Goal: Task Accomplishment & Management: Complete application form

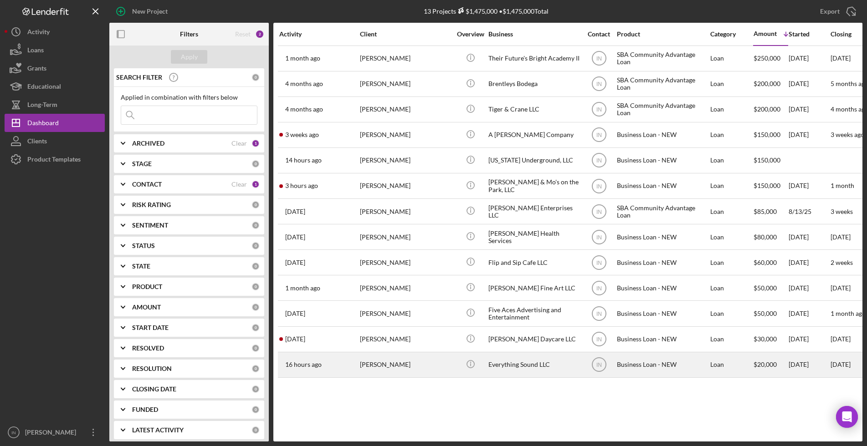
click at [389, 364] on div "[PERSON_NAME]" at bounding box center [405, 365] width 91 height 24
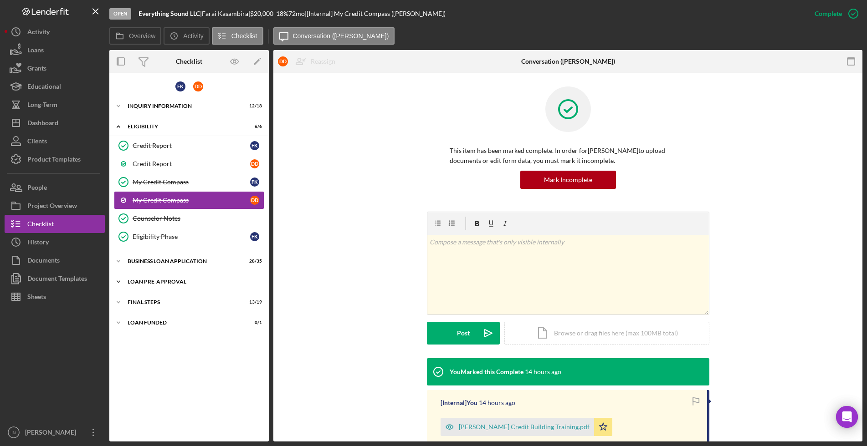
click at [160, 281] on div "LOAN PRE-APPROVAL" at bounding box center [193, 281] width 130 height 5
click at [167, 302] on div "Loan Approval" at bounding box center [198, 300] width 131 height 7
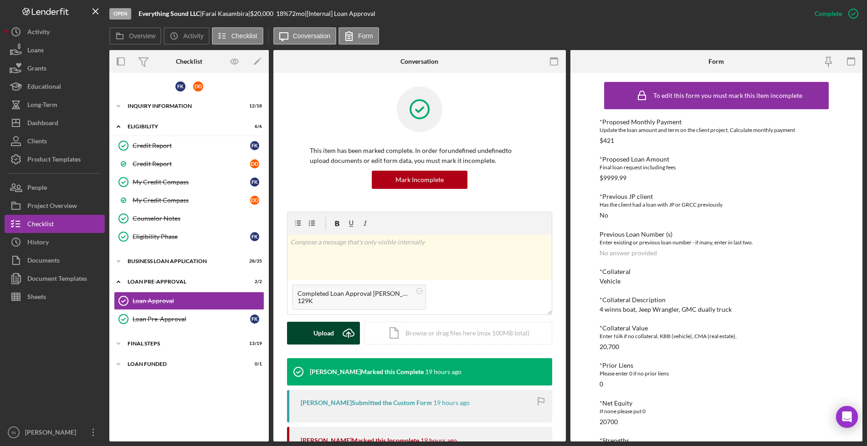
click at [337, 337] on icon "Icon/Upload" at bounding box center [348, 333] width 23 height 23
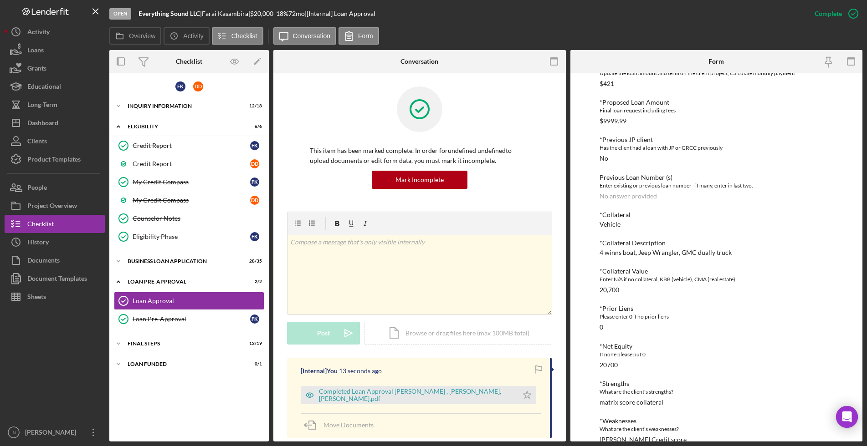
scroll to position [110, 0]
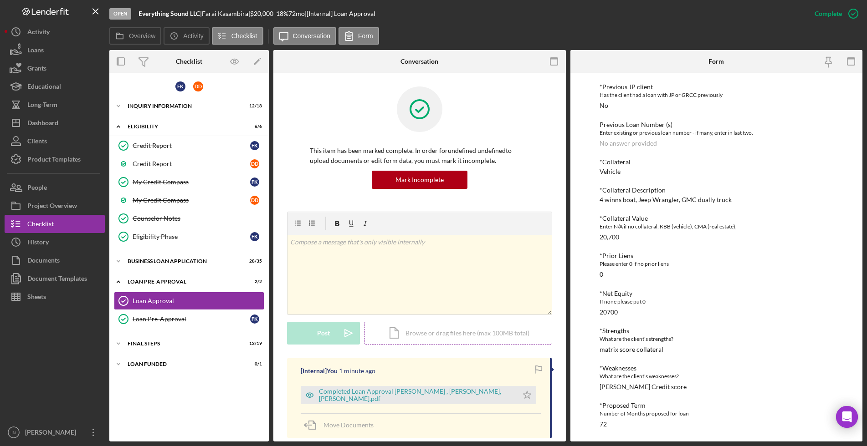
click at [543, 337] on div "Icon/Document Browse or drag files here (max 100MB total) Tap to choose files o…" at bounding box center [458, 333] width 188 height 23
click at [823, 10] on div "Mark Incomplete" at bounding box center [817, 14] width 49 height 18
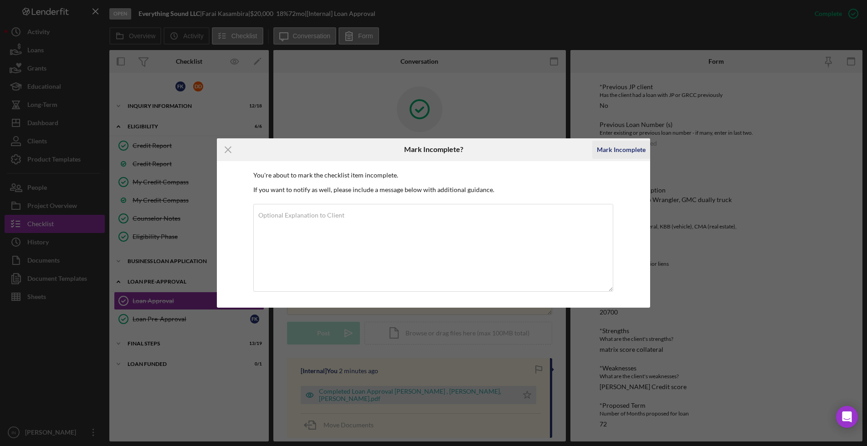
click at [626, 141] on div "Mark Incomplete" at bounding box center [621, 150] width 49 height 18
click at [627, 145] on div "No answer provided" at bounding box center [627, 143] width 57 height 7
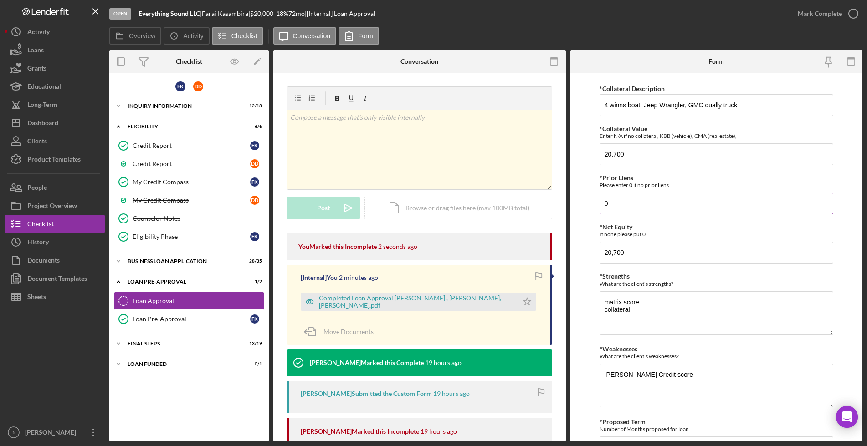
scroll to position [335, 0]
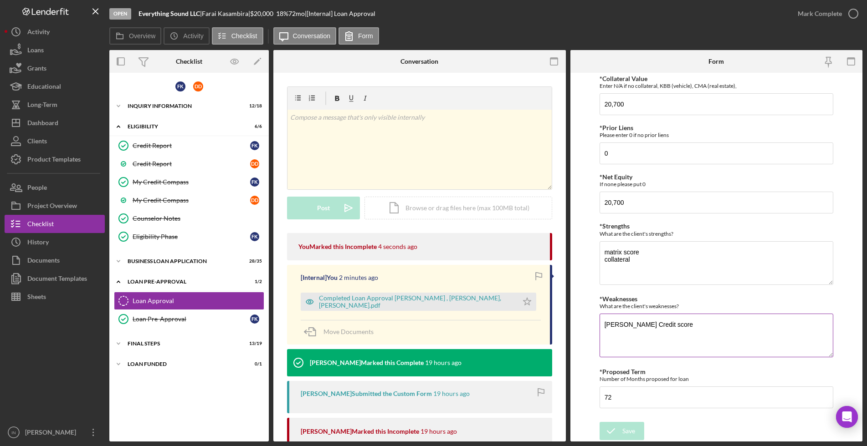
click at [673, 327] on textarea "[PERSON_NAME] Credit score" at bounding box center [716, 336] width 234 height 44
drag, startPoint x: 652, startPoint y: 246, endPoint x: 583, endPoint y: 245, distance: 68.8
click at [583, 245] on form "*Proposed Monthly Payment Update the loan amount and term on the client project…" at bounding box center [716, 257] width 292 height 369
click at [603, 262] on textarea "collateral" at bounding box center [716, 263] width 234 height 44
type textarea "collateral"
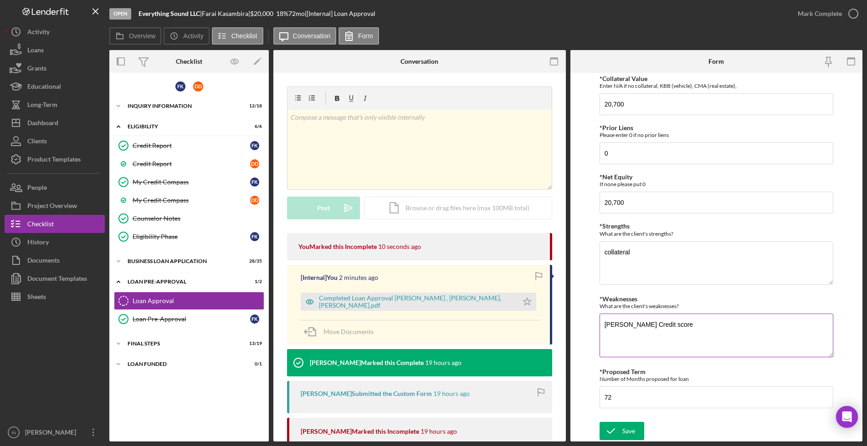
click at [625, 341] on textarea "[PERSON_NAME] Credit score" at bounding box center [716, 336] width 234 height 44
click at [667, 328] on textarea "[PERSON_NAME] Credit score" at bounding box center [716, 336] width 234 height 44
type textarea "D"
type textarea "Matrix Score"
click at [629, 435] on div "Save" at bounding box center [628, 431] width 13 height 18
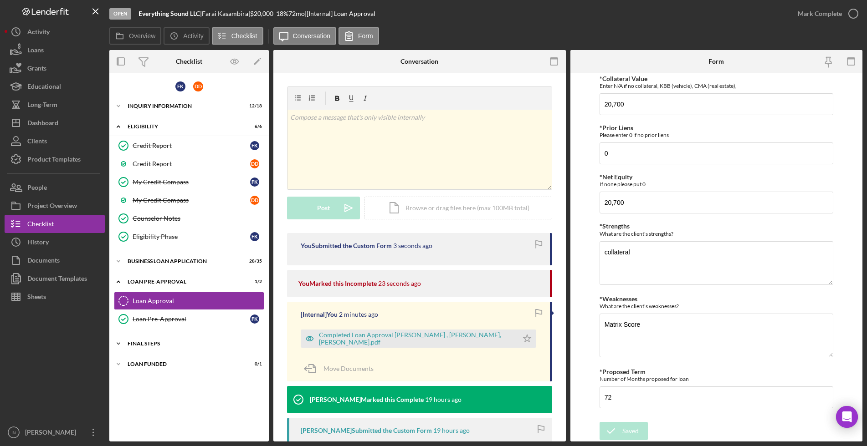
click at [194, 338] on div "Icon/Expander FINAL STEPS 13 / 19" at bounding box center [188, 344] width 159 height 18
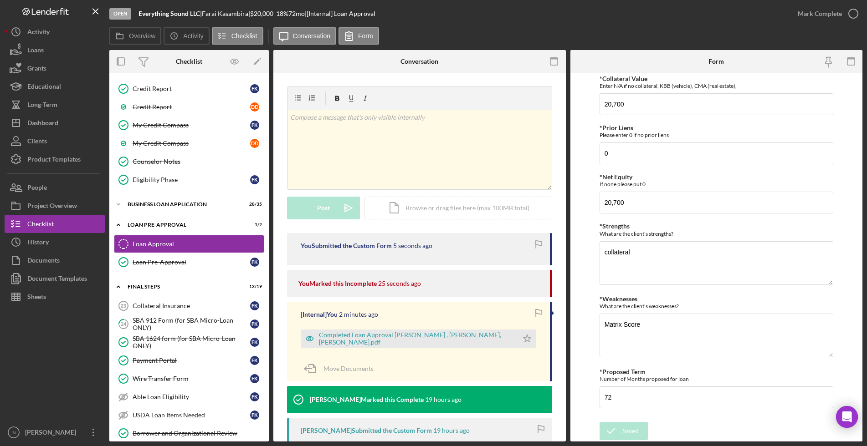
scroll to position [114, 0]
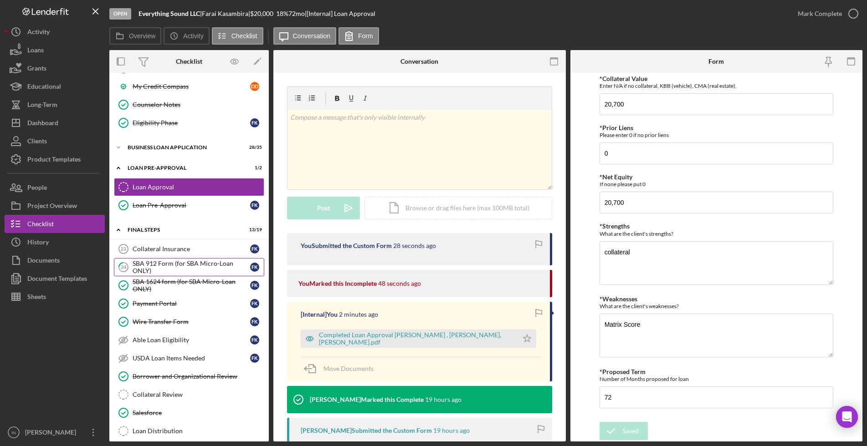
click at [212, 266] on div "SBA 912 Form (for SBA Micro-Loan ONLY)" at bounding box center [192, 267] width 118 height 15
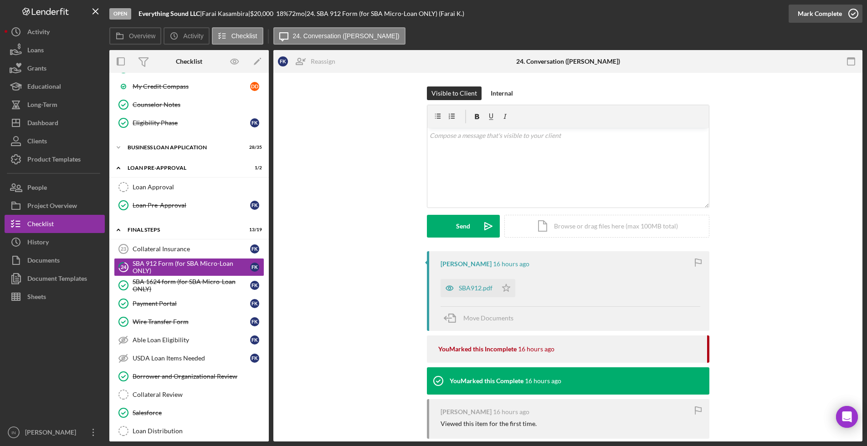
click at [807, 21] on div "Mark Complete" at bounding box center [819, 14] width 44 height 18
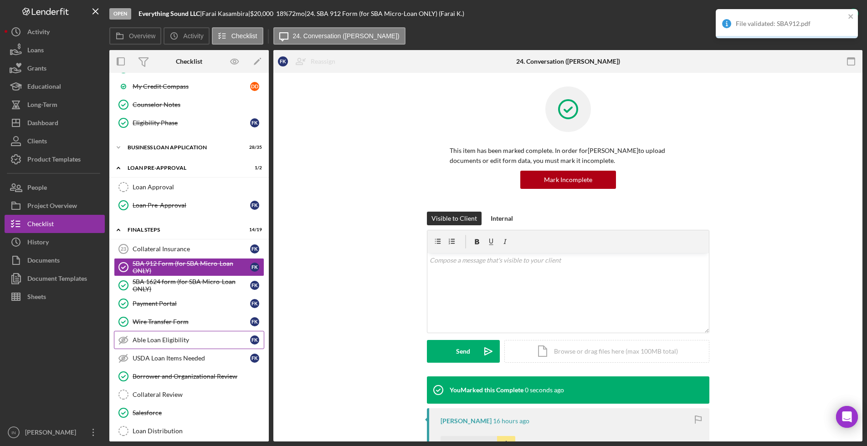
scroll to position [228, 0]
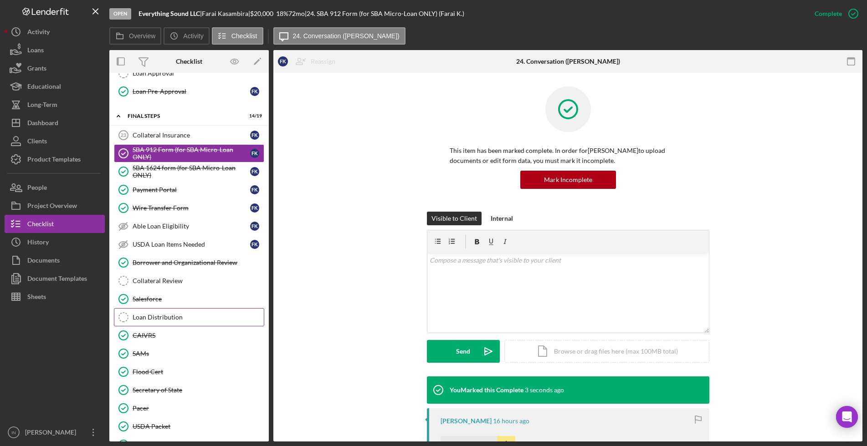
click at [190, 316] on div "Loan Distribution" at bounding box center [198, 317] width 131 height 7
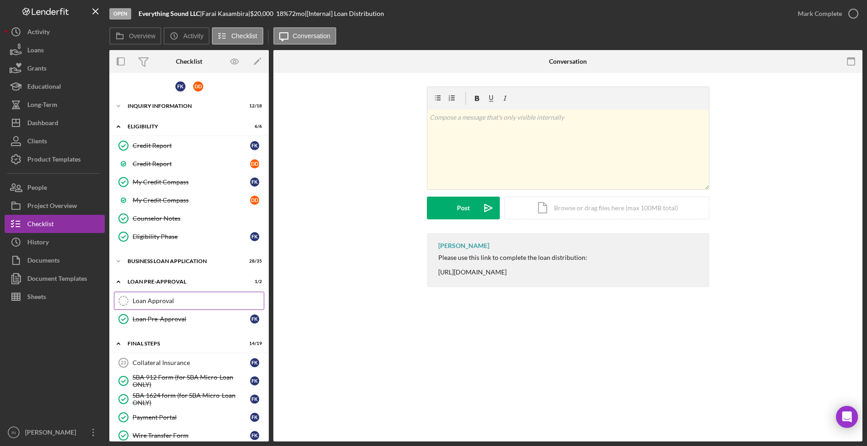
click at [187, 299] on div "Loan Approval" at bounding box center [198, 300] width 131 height 7
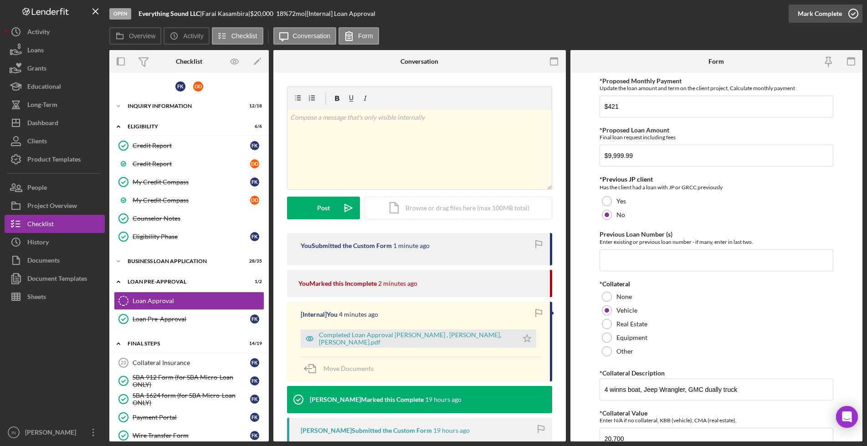
click at [823, 15] on div "Mark Complete" at bounding box center [819, 14] width 44 height 18
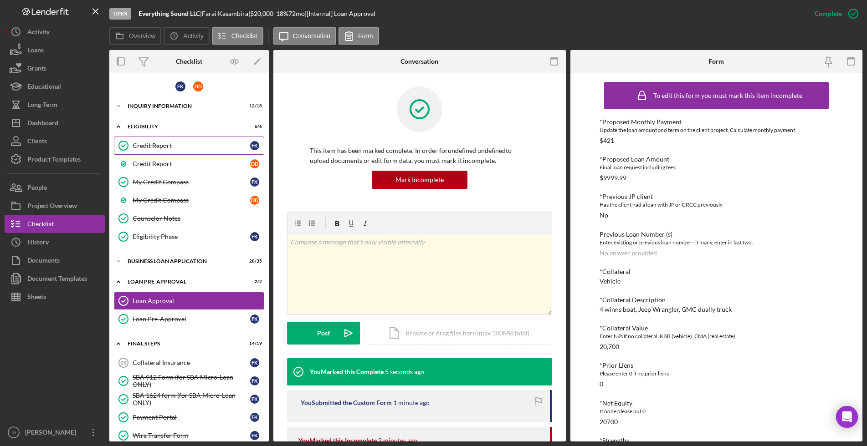
click at [154, 153] on link "Credit Report Credit Report F K" at bounding box center [189, 146] width 150 height 18
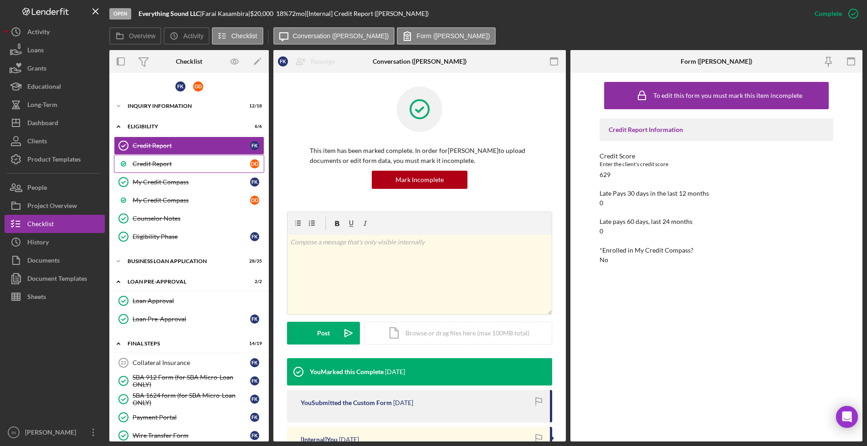
click at [155, 164] on div "Credit Report" at bounding box center [192, 163] width 118 height 7
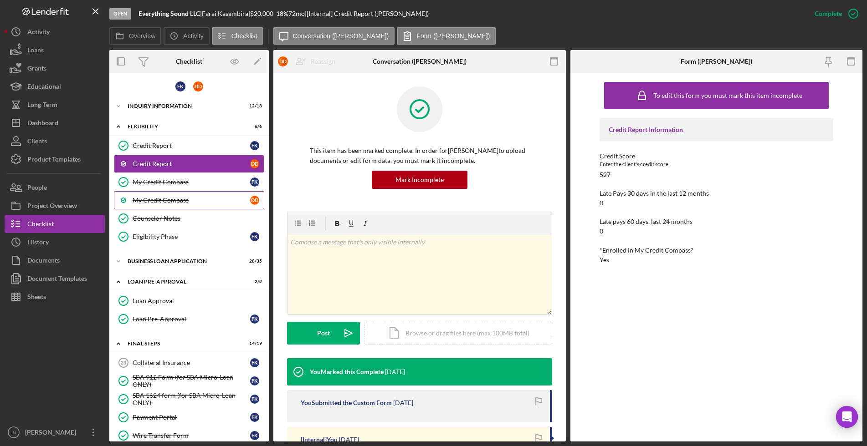
click at [161, 199] on div "My Credit Compass" at bounding box center [192, 200] width 118 height 7
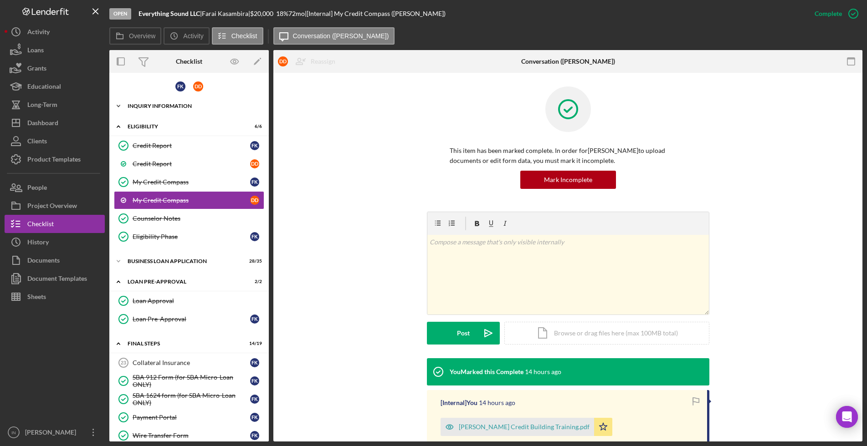
click at [158, 103] on div "INQUIRY INFORMATION" at bounding box center [193, 105] width 130 height 5
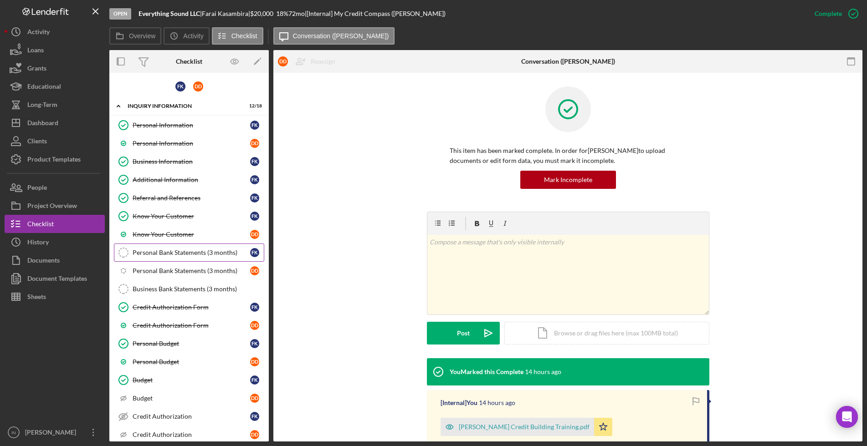
click at [202, 253] on div "Personal Bank Statements (3 months)" at bounding box center [192, 252] width 118 height 7
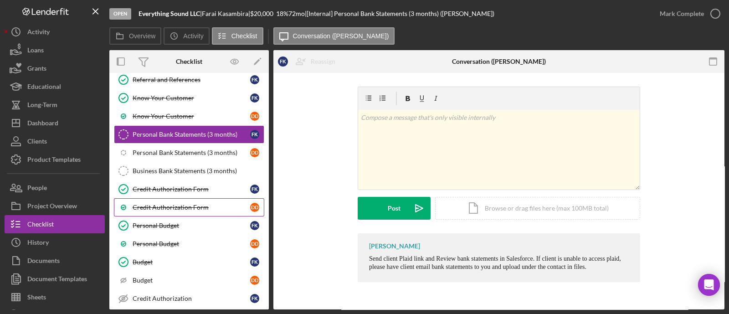
scroll to position [243, 0]
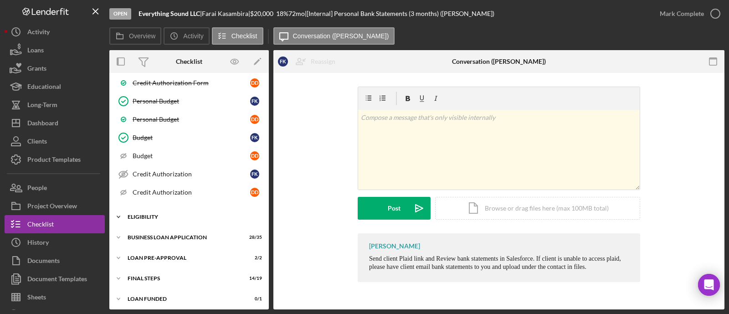
click at [146, 214] on div "ELIGIBILITY" at bounding box center [193, 216] width 130 height 5
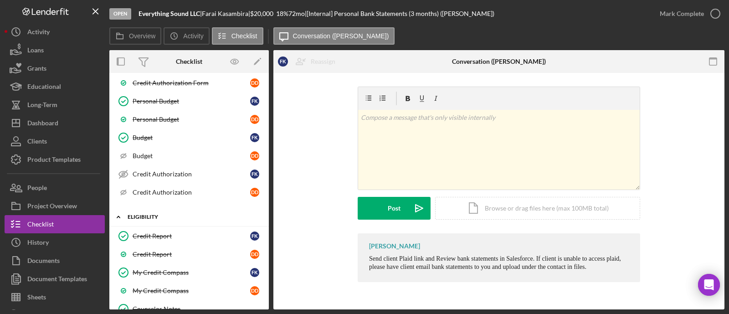
scroll to position [356, 0]
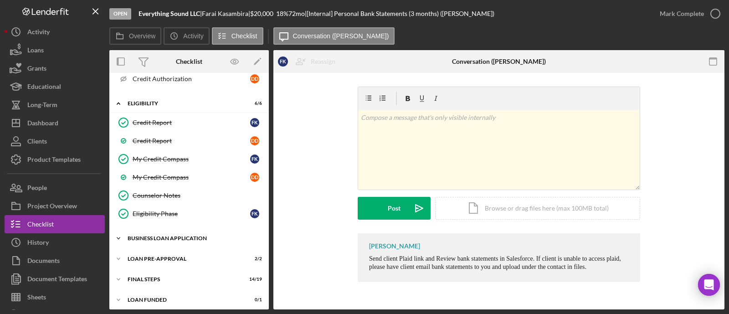
click at [157, 236] on div "Icon/Expander BUSINESS LOAN APPLICATION 28 / 35" at bounding box center [188, 238] width 159 height 18
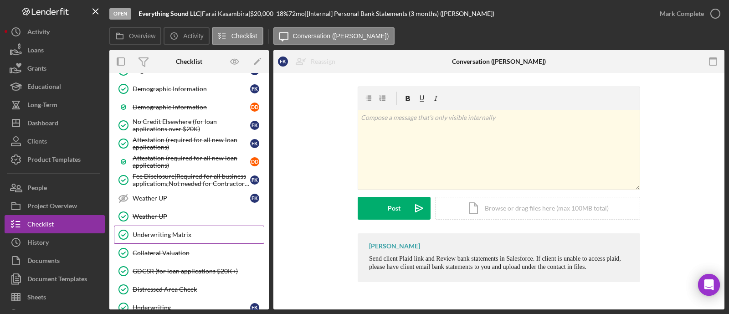
scroll to position [993, 0]
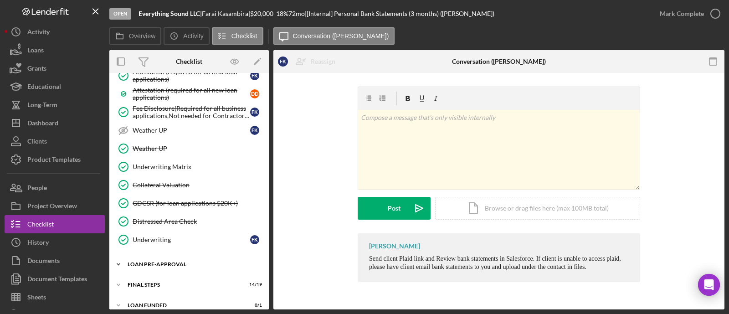
click at [175, 261] on div "LOAN PRE-APPROVAL" at bounding box center [193, 263] width 130 height 5
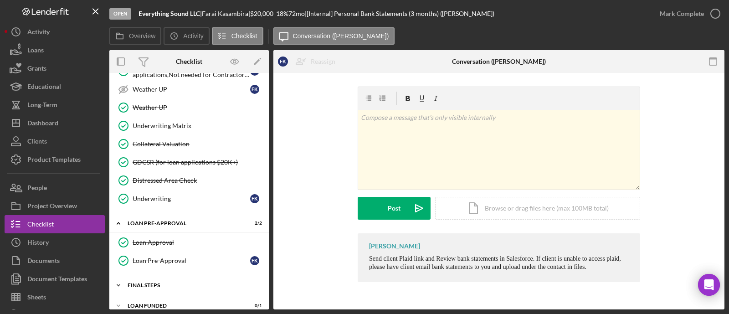
click at [169, 276] on div "Icon/Expander FINAL STEPS 14 / 19" at bounding box center [188, 285] width 159 height 18
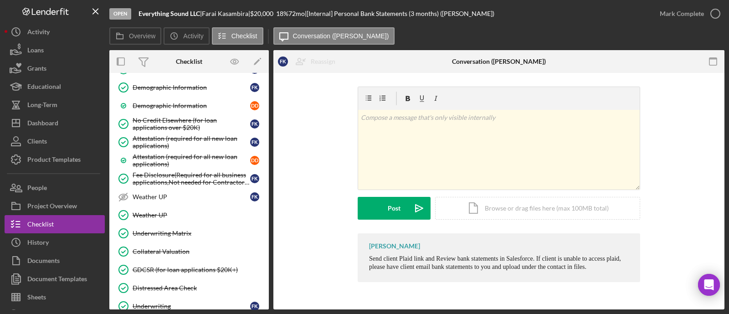
scroll to position [870, 0]
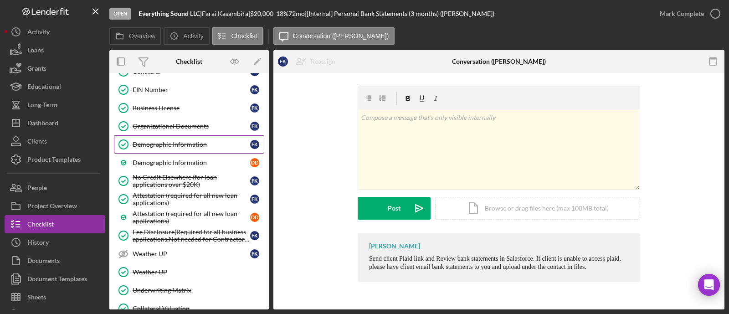
click at [165, 141] on div "Demographic Information" at bounding box center [192, 144] width 118 height 7
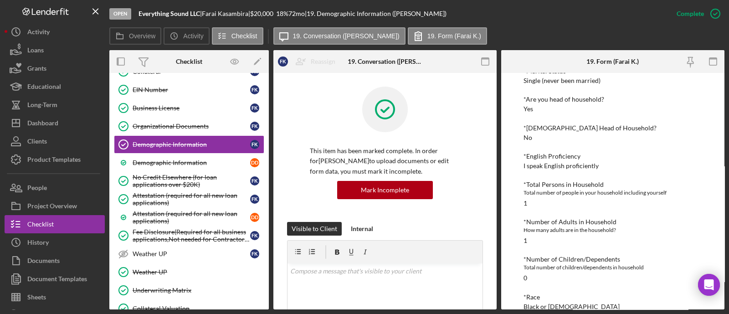
scroll to position [171, 0]
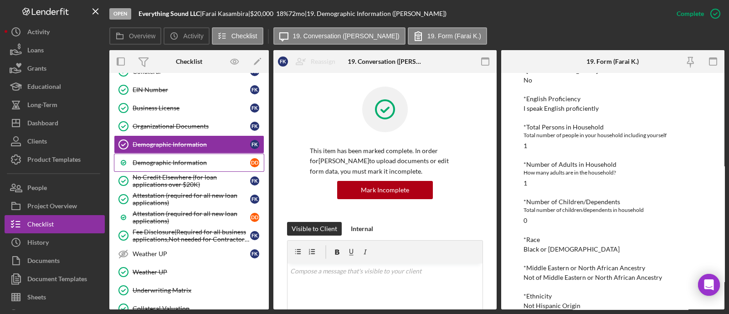
click at [194, 159] on div "Demographic Information" at bounding box center [192, 162] width 118 height 7
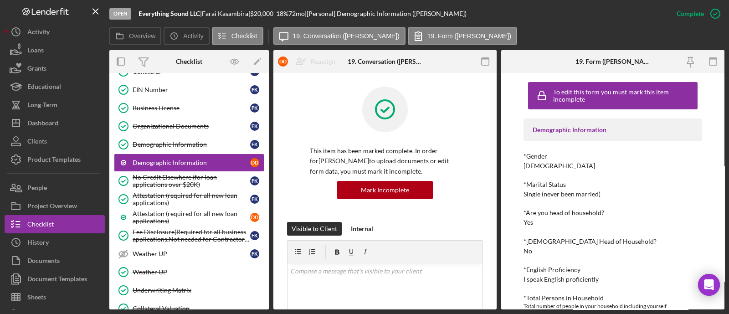
scroll to position [56, 0]
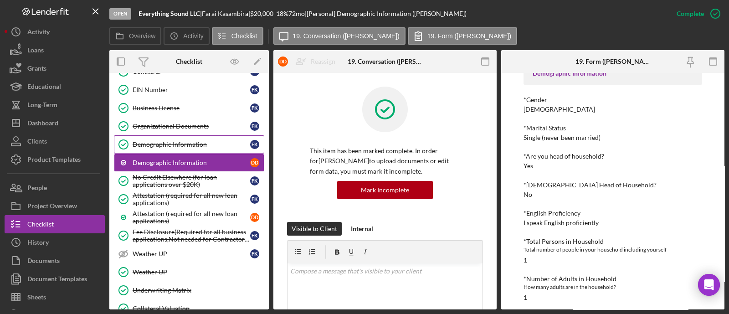
click at [148, 141] on div "Demographic Information" at bounding box center [192, 144] width 118 height 7
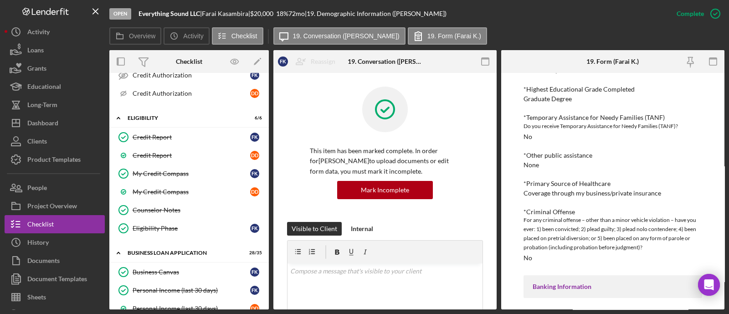
scroll to position [398, 0]
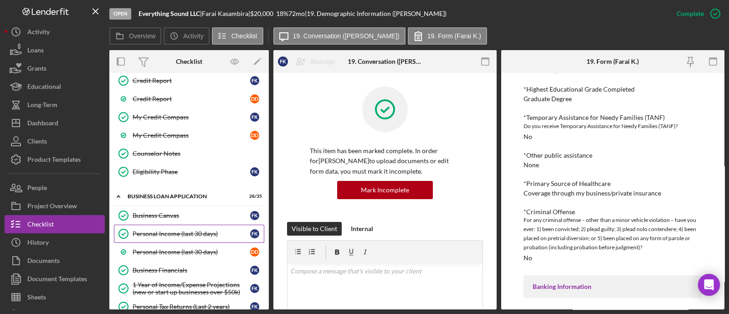
drag, startPoint x: 168, startPoint y: 230, endPoint x: 164, endPoint y: 226, distance: 4.8
click at [168, 230] on div "Personal Income (last 30 days)" at bounding box center [192, 233] width 118 height 7
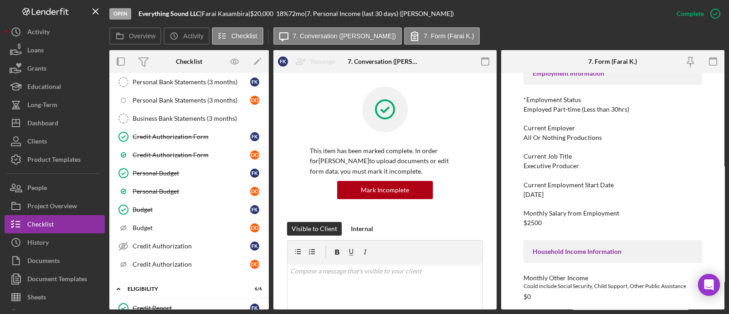
scroll to position [113, 0]
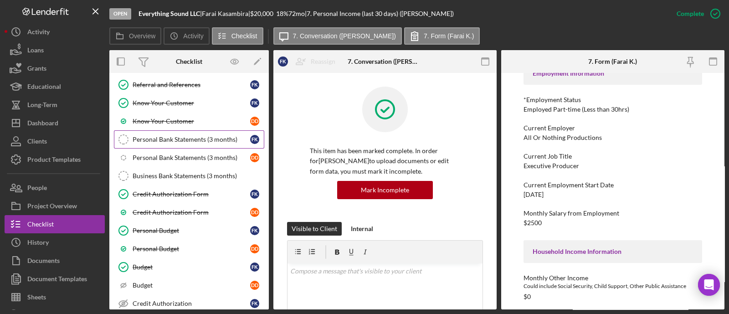
click at [188, 145] on link "Personal Bank Statements (3 months) Personal Bank Statements (3 months) F K" at bounding box center [189, 139] width 150 height 18
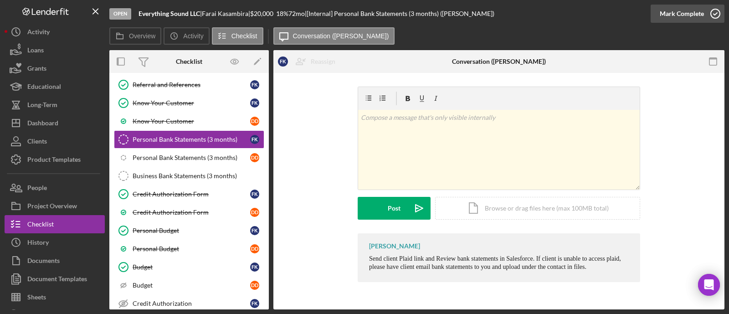
click at [707, 10] on icon "button" at bounding box center [715, 13] width 23 height 23
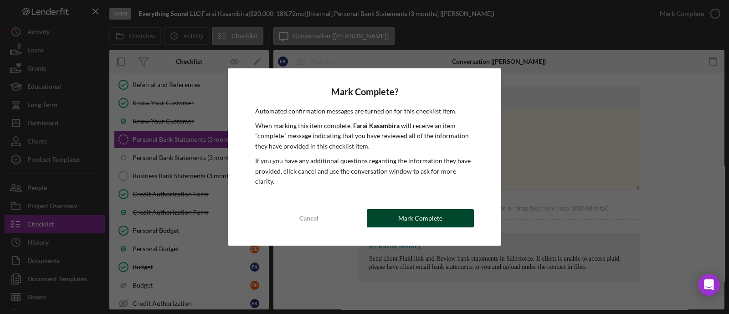
click at [442, 216] on button "Mark Complete" at bounding box center [420, 218] width 107 height 18
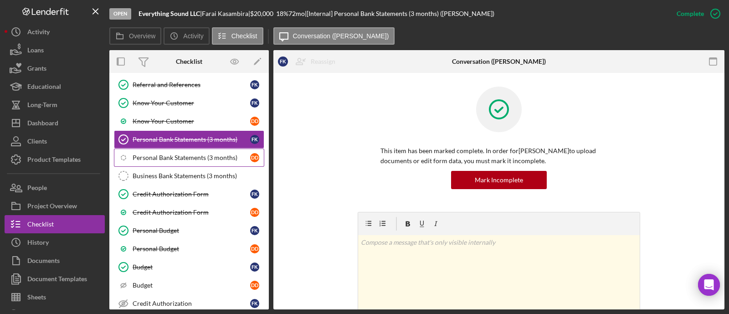
click at [180, 158] on div "Personal Bank Statements (3 months)" at bounding box center [192, 157] width 118 height 7
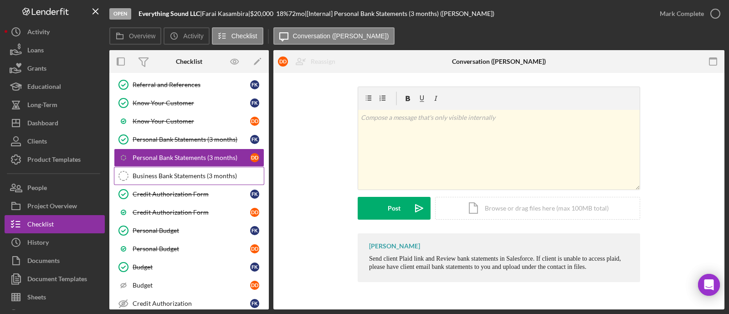
click at [157, 172] on div "Business Bank Statements (3 months)" at bounding box center [198, 175] width 131 height 7
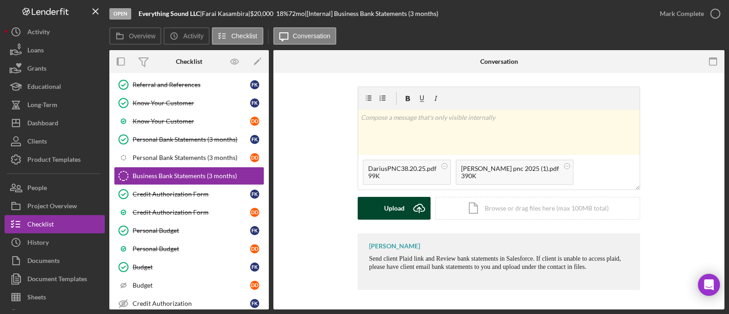
click at [400, 212] on div "Upload" at bounding box center [394, 208] width 20 height 23
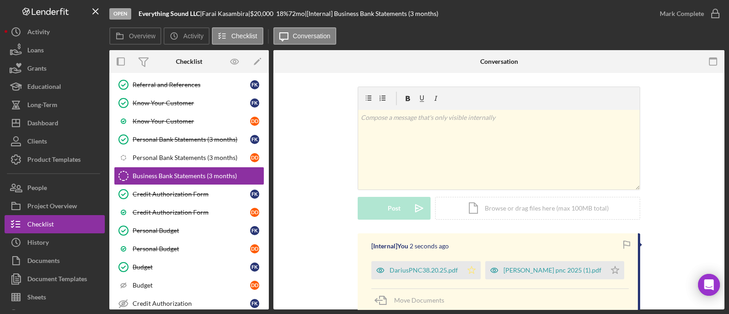
click at [462, 266] on icon "Icon/Star" at bounding box center [471, 270] width 18 height 18
click at [677, 15] on div "Mark Complete" at bounding box center [681, 14] width 44 height 18
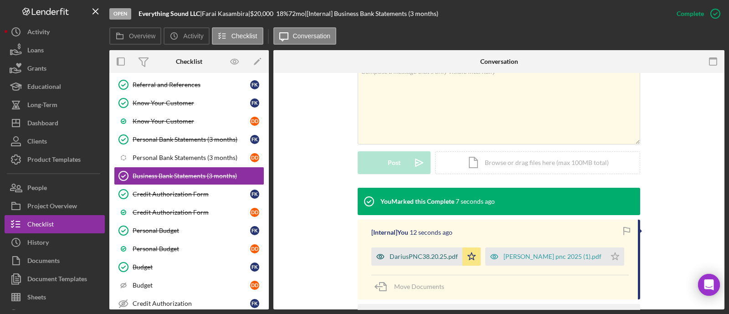
scroll to position [227, 0]
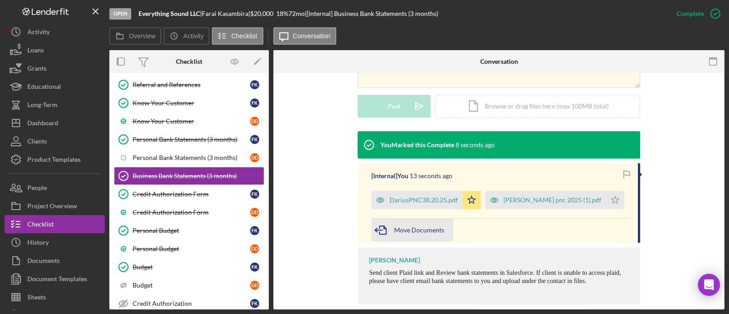
click at [416, 231] on span "Move Documents" at bounding box center [419, 230] width 50 height 8
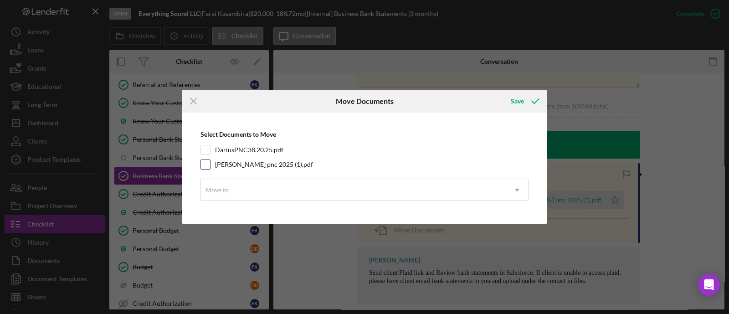
click at [204, 167] on input "[PERSON_NAME] pnc 2025 (1).pdf" at bounding box center [205, 164] width 9 height 9
checkbox input "true"
click at [204, 151] on input "DariusPNC38.20.25.pdf" at bounding box center [205, 149] width 9 height 9
checkbox input "true"
click at [224, 190] on div "Move to" at bounding box center [216, 189] width 23 height 7
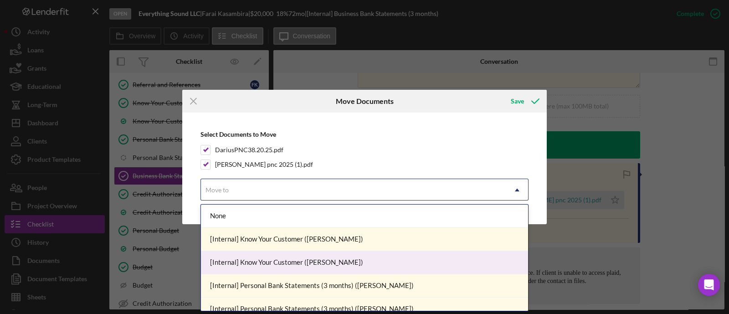
scroll to position [56, 0]
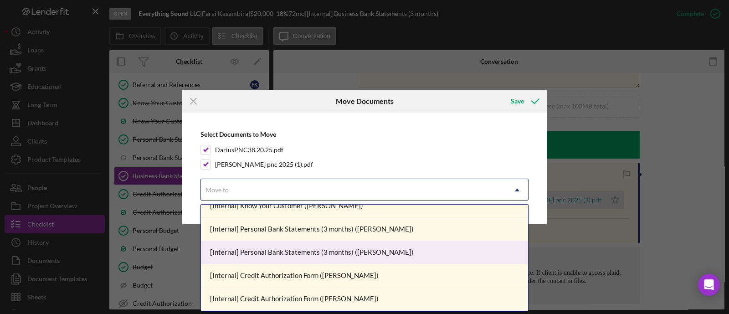
click at [334, 250] on div "[Internal] Personal Bank Statements (3 months) ([PERSON_NAME])" at bounding box center [364, 252] width 327 height 23
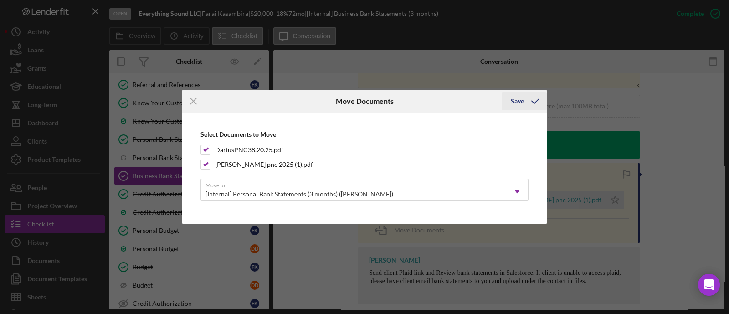
click at [520, 104] on div "Save" at bounding box center [517, 101] width 13 height 18
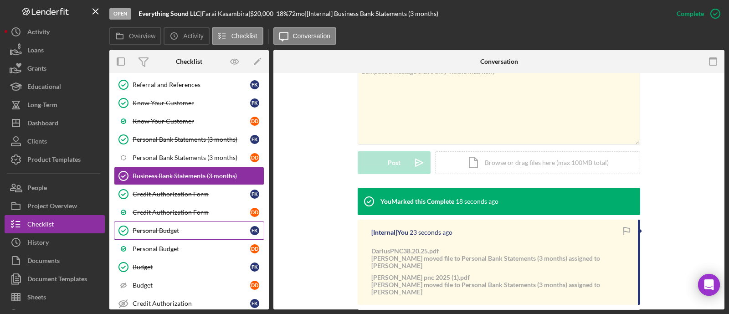
scroll to position [113, 0]
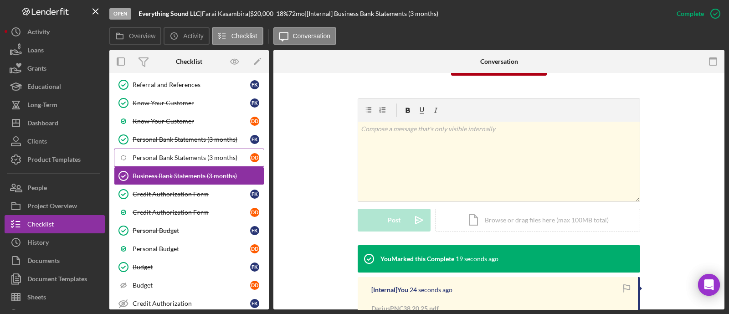
click at [159, 154] on div "Personal Bank Statements (3 months)" at bounding box center [192, 157] width 118 height 7
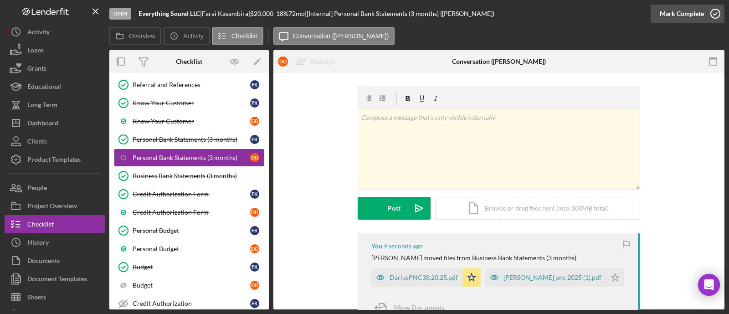
click at [685, 8] on div "Mark Complete" at bounding box center [681, 14] width 44 height 18
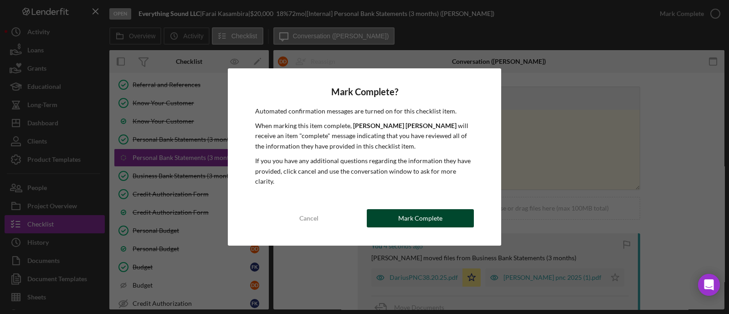
click at [419, 217] on div "Mark Complete" at bounding box center [420, 218] width 44 height 18
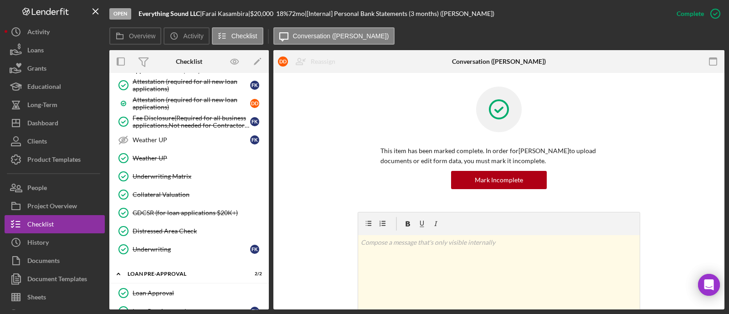
scroll to position [927, 0]
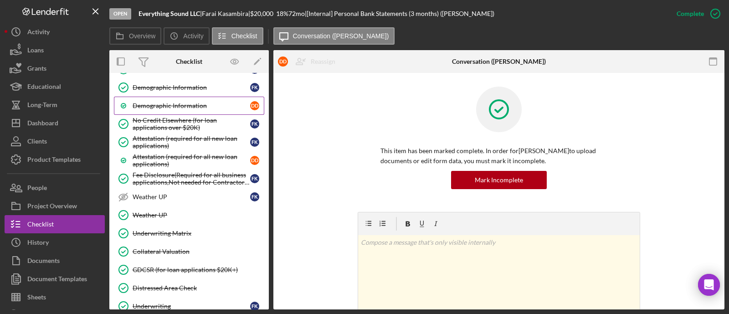
click at [194, 97] on link "Demographic Information D D" at bounding box center [189, 106] width 150 height 18
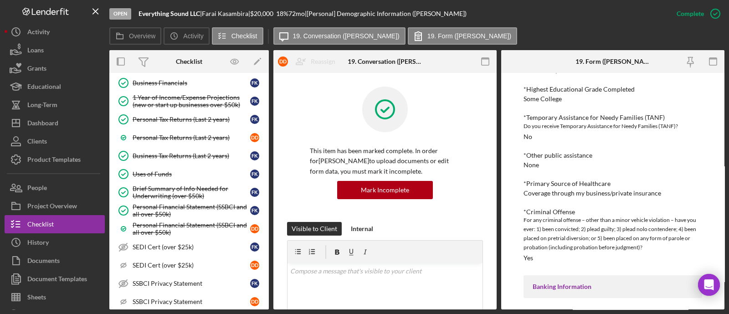
scroll to position [528, 0]
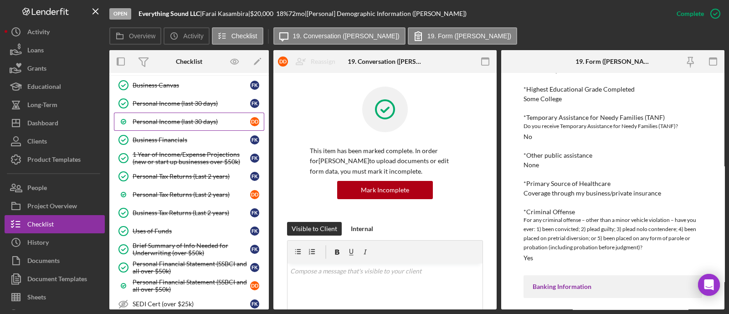
click at [211, 118] on div "Personal Income (last 30 days)" at bounding box center [192, 121] width 118 height 7
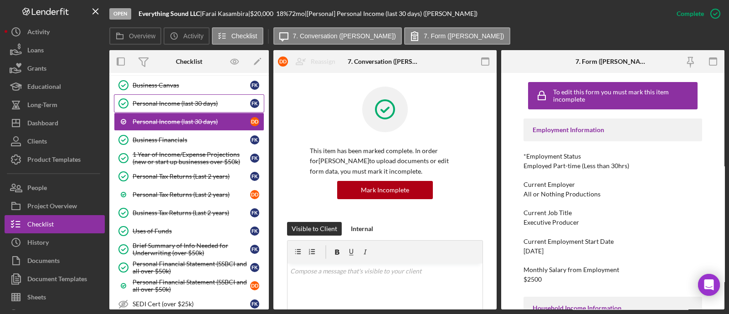
click at [194, 100] on div "Personal Income (last 30 days)" at bounding box center [192, 103] width 118 height 7
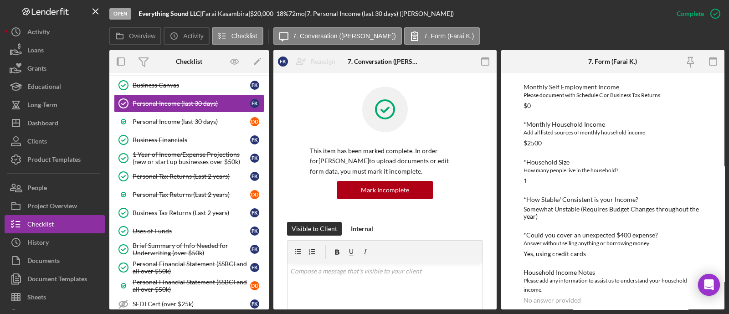
scroll to position [293, 0]
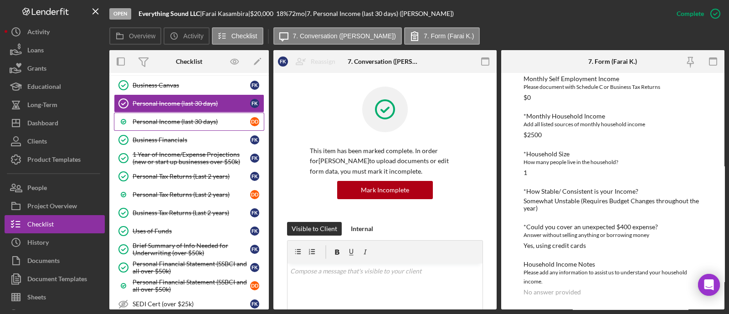
click at [187, 118] on div "Personal Income (last 30 days)" at bounding box center [192, 121] width 118 height 7
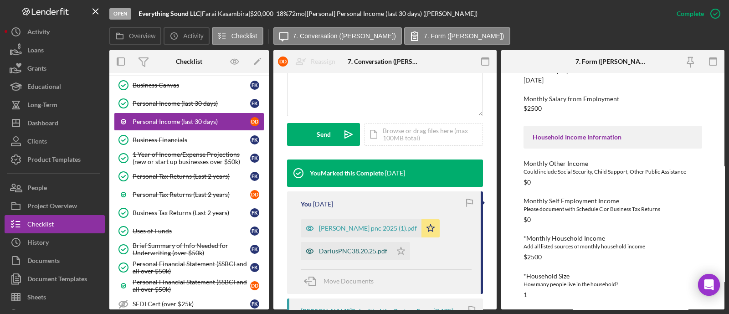
scroll to position [285, 0]
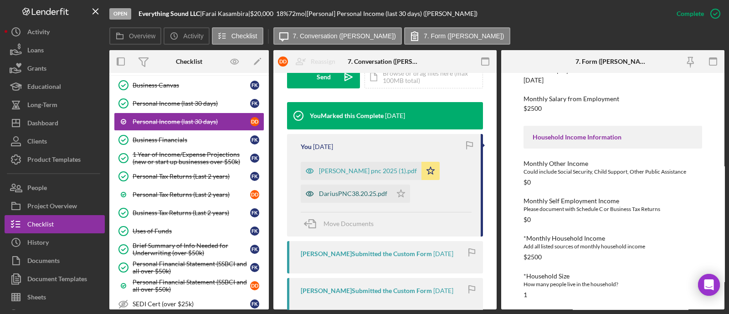
click at [336, 192] on div "DariusPNC38.20.25.pdf" at bounding box center [353, 193] width 68 height 7
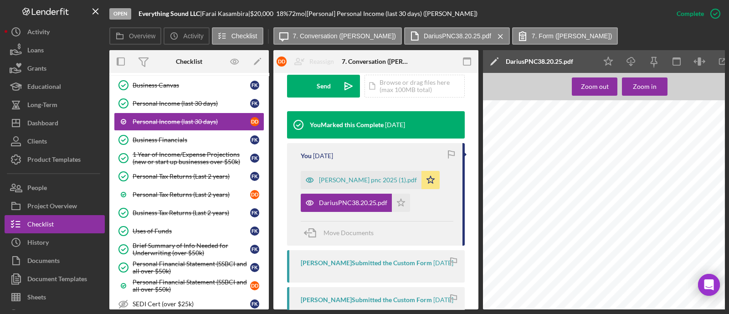
scroll to position [0, 0]
click at [168, 94] on link "Personal Income (last 30 days) Personal Income (last 30 days) F K" at bounding box center [189, 103] width 150 height 18
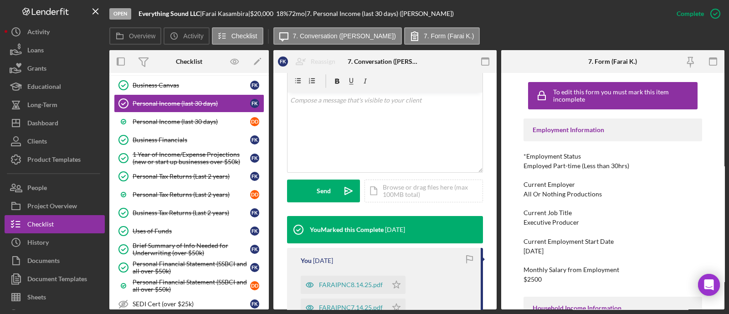
scroll to position [285, 0]
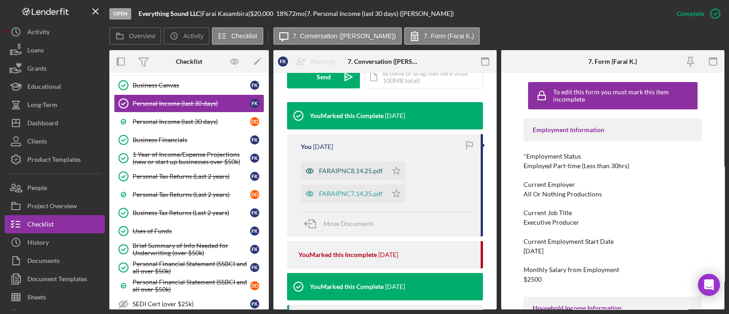
click at [342, 164] on div "FARAIPNC8.14.25.pdf" at bounding box center [344, 171] width 87 height 18
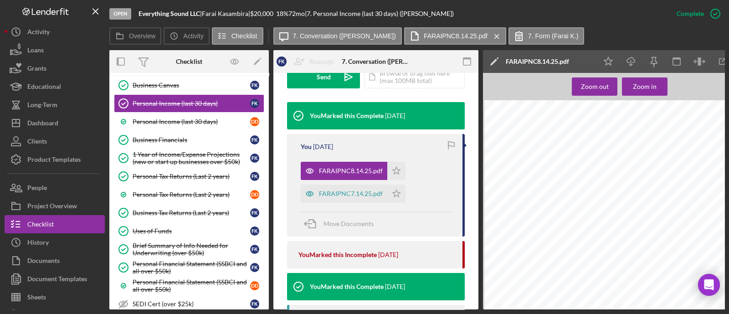
scroll to position [952, 0]
click at [339, 188] on div "FARAIPNC7.14.25.pdf" at bounding box center [344, 193] width 87 height 18
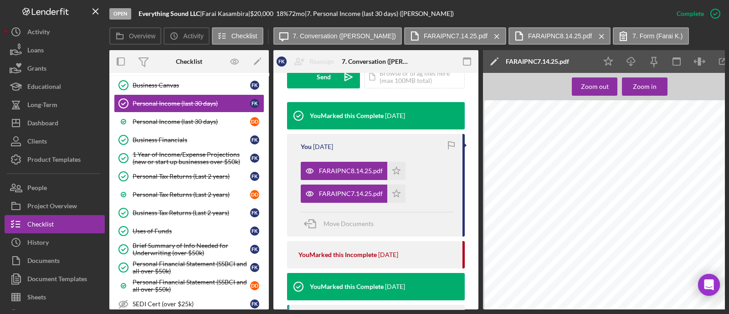
scroll to position [113, 0]
click at [432, 194] on div "FARAIPNC8.14.25.pdf Icon/Star FARAIPNC7.14.25.pdf Icon/Star" at bounding box center [377, 180] width 153 height 46
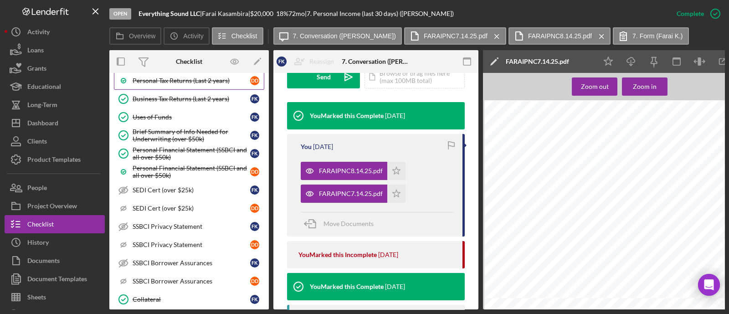
scroll to position [585, 0]
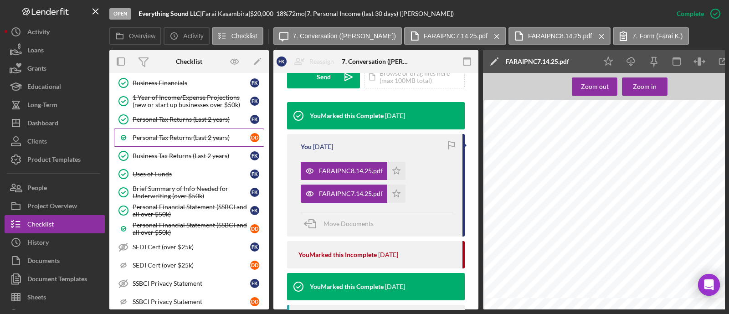
click at [171, 134] on div "Personal Tax Returns (Last 2 years)" at bounding box center [192, 137] width 118 height 7
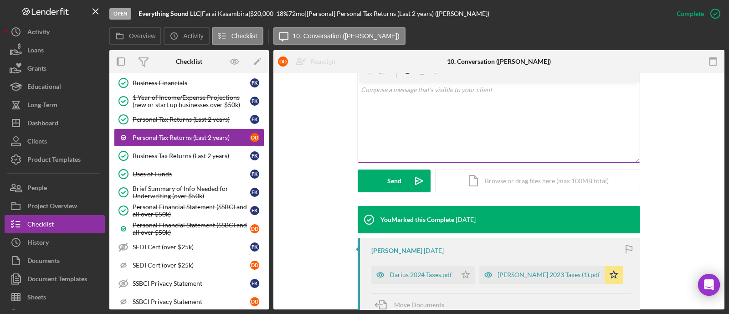
scroll to position [227, 0]
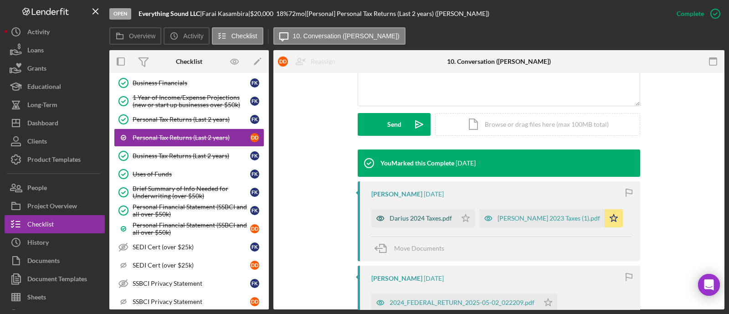
click at [424, 217] on div "Darius 2024 Taxes.pdf" at bounding box center [420, 218] width 62 height 7
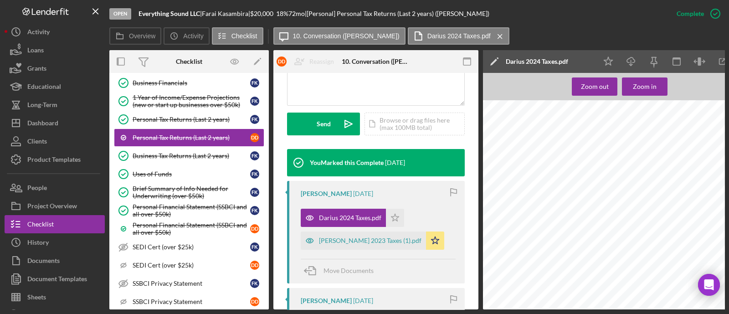
scroll to position [1884, 0]
click at [346, 244] on div "[PERSON_NAME] 2023 Taxes (1).pdf" at bounding box center [370, 240] width 102 height 7
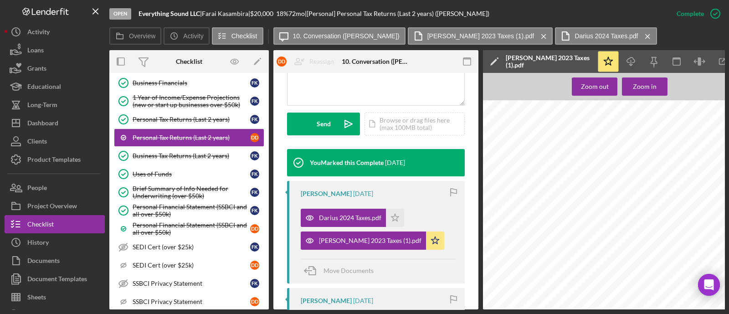
scroll to position [1163, 0]
click at [171, 152] on div "Business Tax Returns (Last 2 years)" at bounding box center [192, 155] width 118 height 7
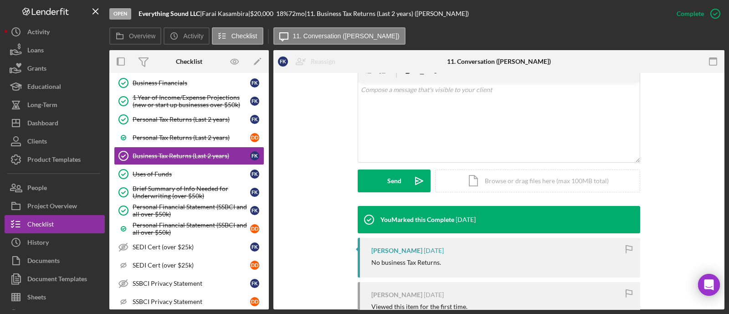
scroll to position [227, 0]
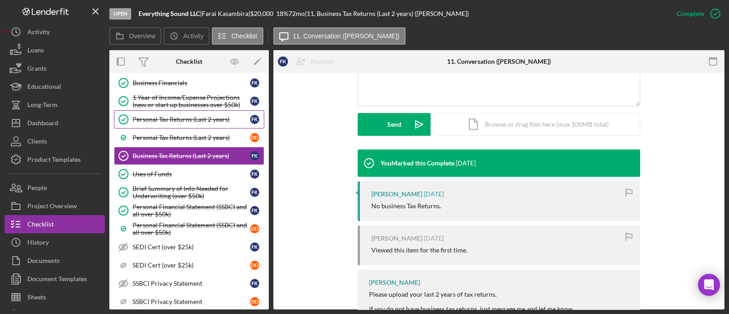
click at [152, 116] on div "Personal Tax Returns (Last 2 years)" at bounding box center [192, 119] width 118 height 7
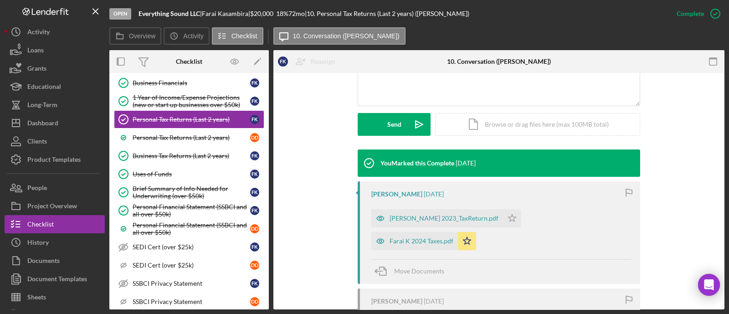
scroll to position [285, 0]
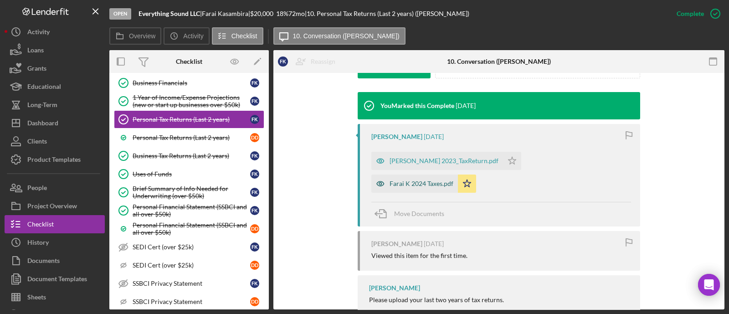
click at [453, 180] on div "Farai K 2024 Taxes.pdf" at bounding box center [421, 183] width 64 height 7
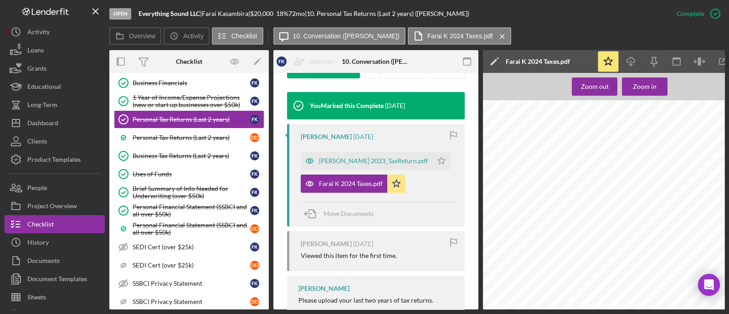
scroll to position [1764, 37]
click at [380, 161] on div "[PERSON_NAME] 2023_TaxReturn.pdf" at bounding box center [373, 160] width 109 height 7
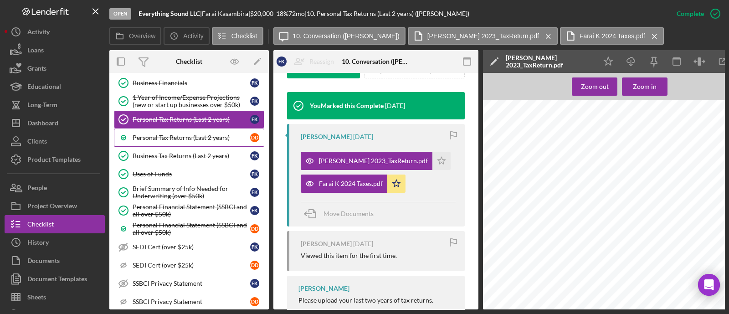
click at [196, 135] on link "Personal Tax Returns (Last 2 years) D D" at bounding box center [189, 137] width 150 height 18
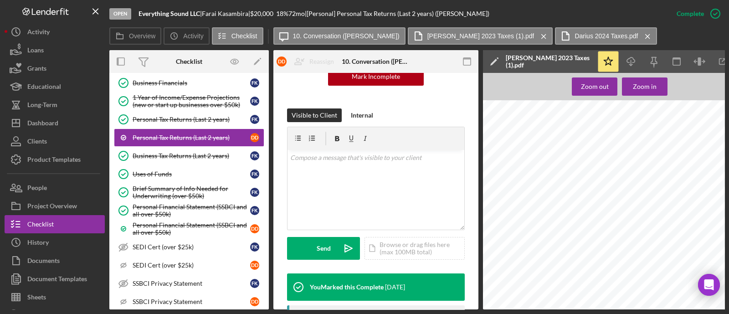
scroll to position [285, 0]
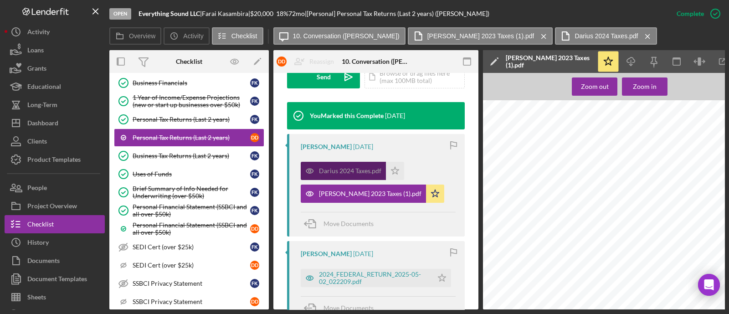
click at [348, 163] on div "Darius 2024 Taxes.pdf" at bounding box center [343, 171] width 85 height 18
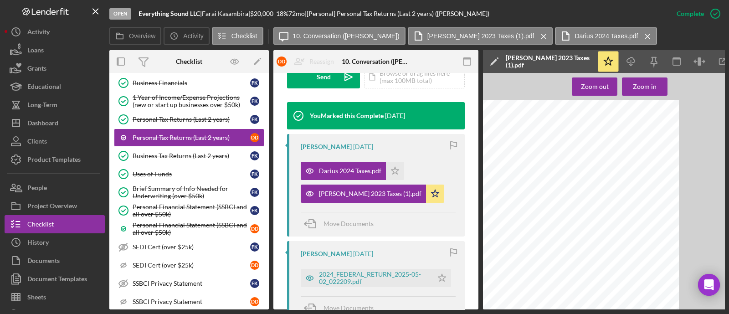
scroll to position [651, 84]
click at [536, 36] on icon "Icon/Menu Close" at bounding box center [544, 36] width 16 height 23
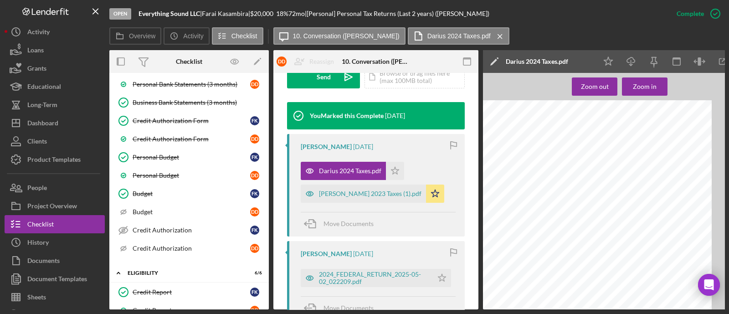
scroll to position [73, 0]
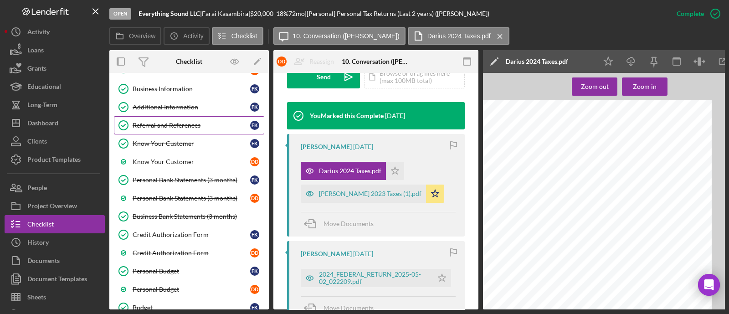
click at [177, 119] on link "Referral and References [PERSON_NAME] and References F K" at bounding box center [189, 125] width 150 height 18
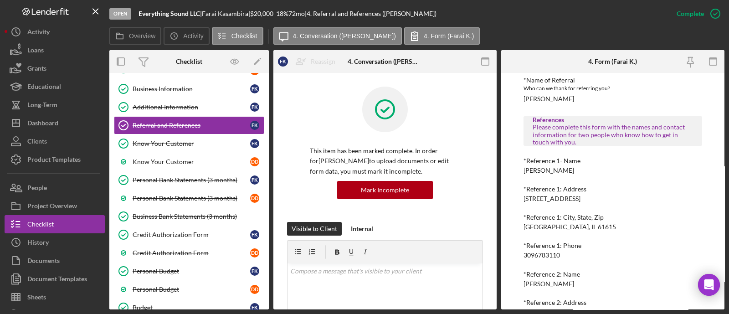
scroll to position [171, 0]
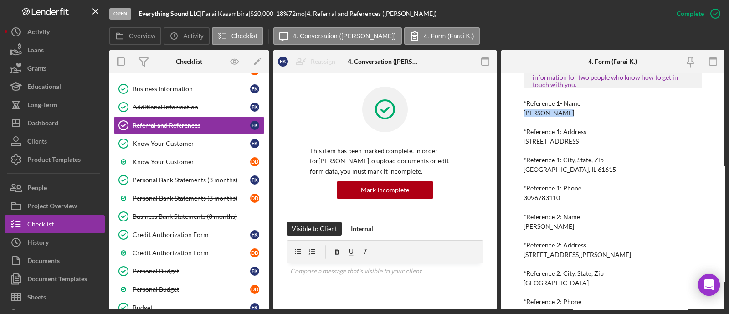
drag, startPoint x: 567, startPoint y: 112, endPoint x: 514, endPoint y: 114, distance: 53.8
click at [514, 114] on div "To edit this form you must mark this item incomplete Referral *Referral Type Ho…" at bounding box center [612, 191] width 223 height 236
copy div "[PERSON_NAME]"
drag, startPoint x: 569, startPoint y: 199, endPoint x: 523, endPoint y: 201, distance: 45.6
click at [516, 201] on div "To edit this form you must mark this item incomplete Referral *Referral Type Ho…" at bounding box center [612, 191] width 223 height 236
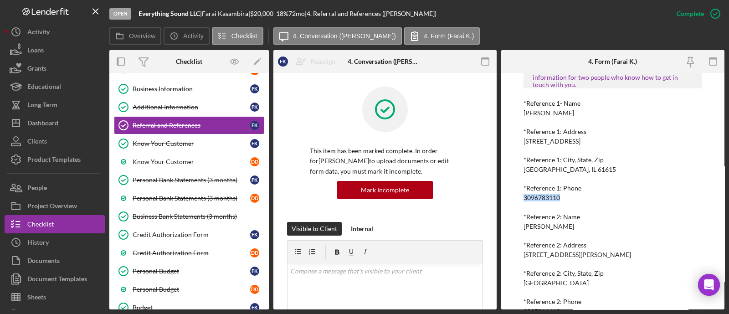
drag, startPoint x: 522, startPoint y: 197, endPoint x: 567, endPoint y: 201, distance: 44.8
click at [567, 201] on div "To edit this form you must mark this item incomplete Referral *Referral Type Ho…" at bounding box center [612, 191] width 223 height 236
copy div "3096783110"
drag, startPoint x: 558, startPoint y: 226, endPoint x: 522, endPoint y: 223, distance: 36.2
click at [522, 223] on div "To edit this form you must mark this item incomplete Referral *Referral Type Ho…" at bounding box center [612, 191] width 223 height 236
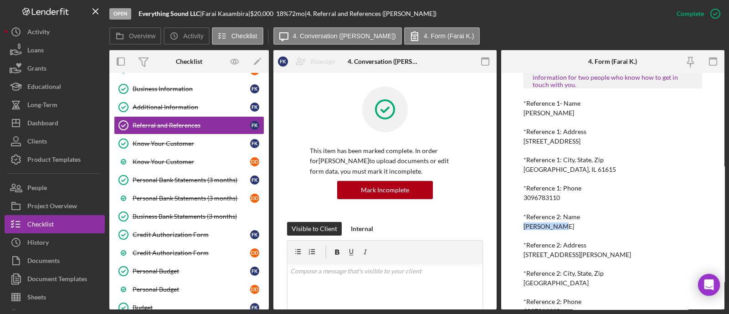
copy div "[PERSON_NAME]"
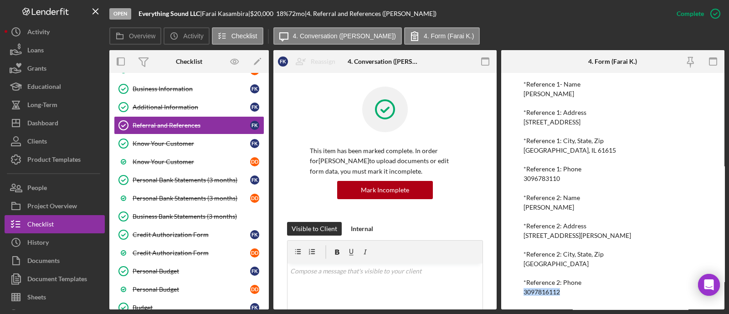
drag, startPoint x: 562, startPoint y: 294, endPoint x: 521, endPoint y: 294, distance: 40.1
click at [519, 294] on div "To edit this form you must mark this item incomplete Referral *Referral Type Ho…" at bounding box center [612, 191] width 223 height 236
copy div "3097816112"
click at [58, 209] on div "Project Overview" at bounding box center [52, 207] width 50 height 20
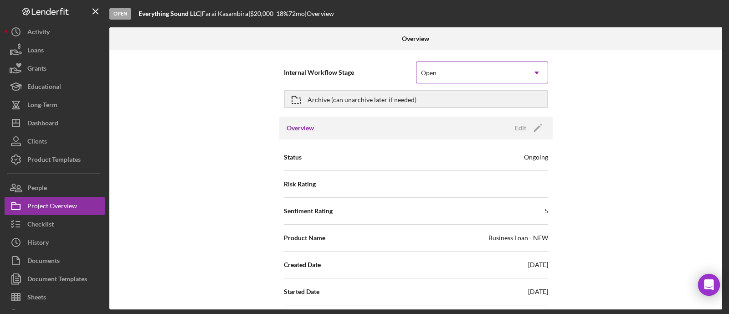
click at [512, 72] on div "Open" at bounding box center [470, 72] width 109 height 21
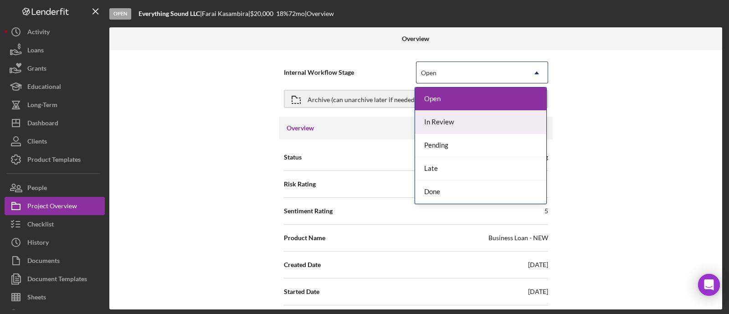
click at [476, 123] on div "In Review" at bounding box center [480, 122] width 131 height 23
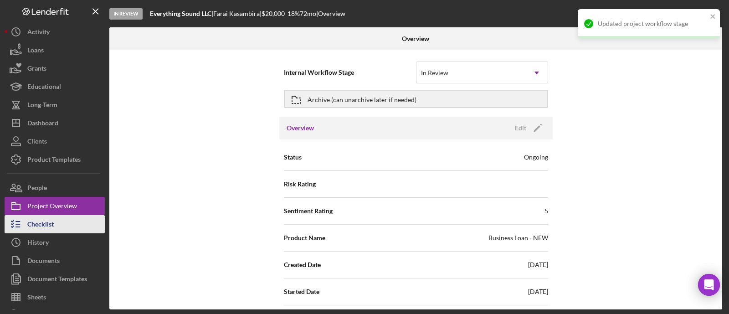
click at [48, 224] on div "Checklist" at bounding box center [40, 225] width 26 height 20
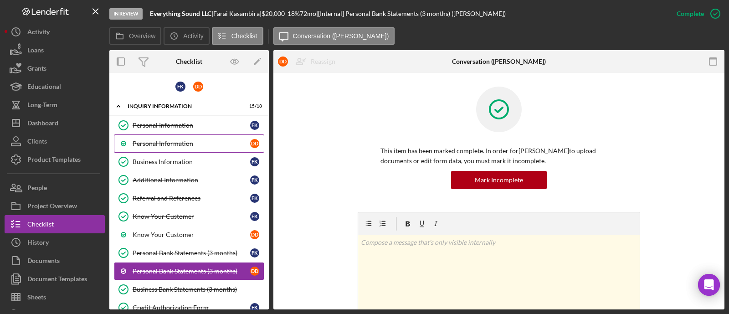
click at [178, 145] on div "Personal Information" at bounding box center [192, 143] width 118 height 7
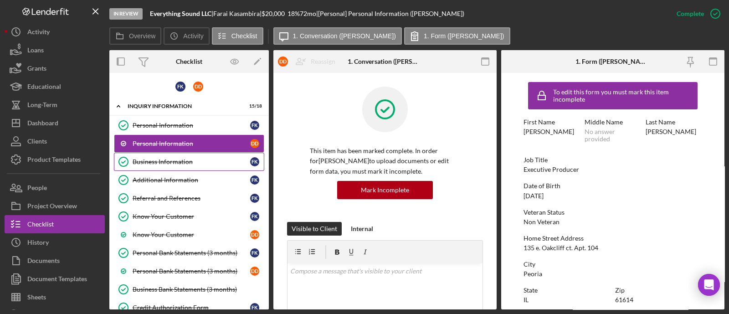
click at [164, 164] on div "Business Information" at bounding box center [192, 161] width 118 height 7
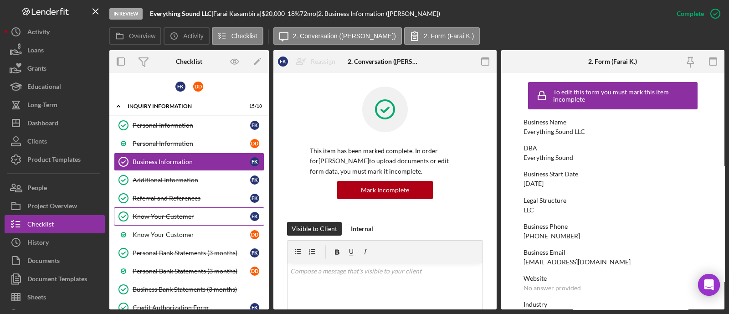
scroll to position [227, 0]
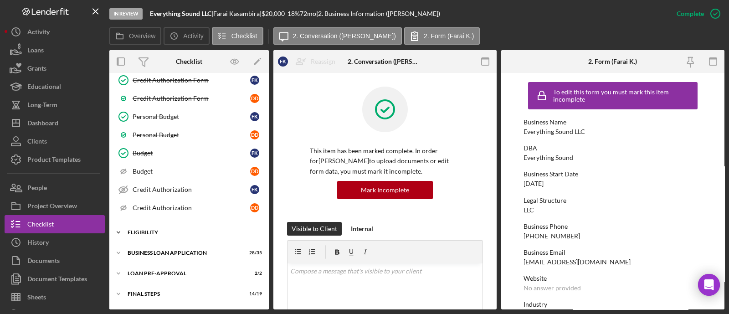
click at [186, 230] on div "ELIGIBILITY" at bounding box center [193, 232] width 130 height 5
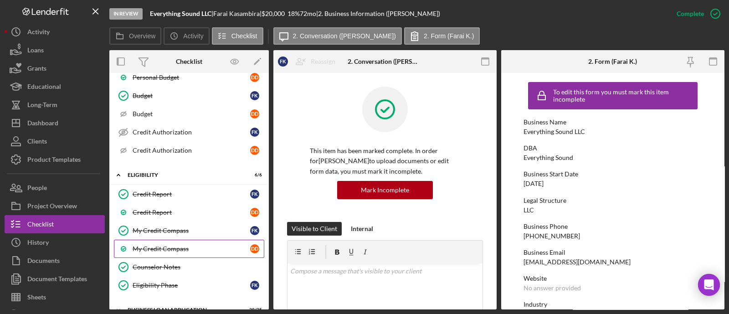
scroll to position [356, 0]
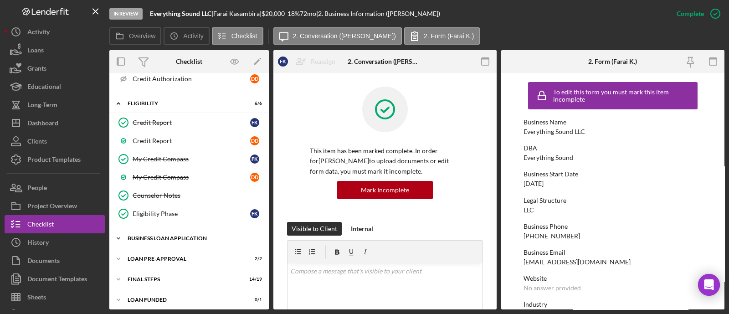
click at [169, 235] on div "BUSINESS LOAN APPLICATION" at bounding box center [193, 237] width 130 height 5
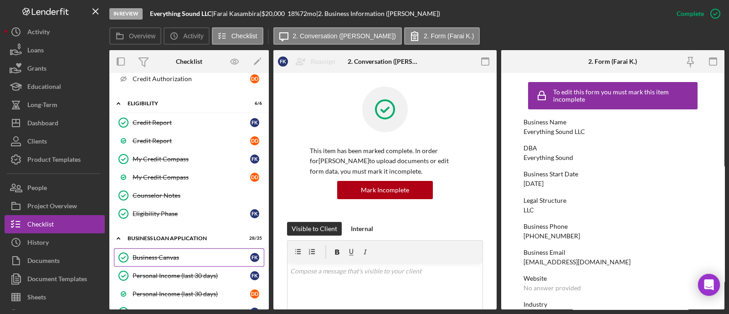
scroll to position [413, 0]
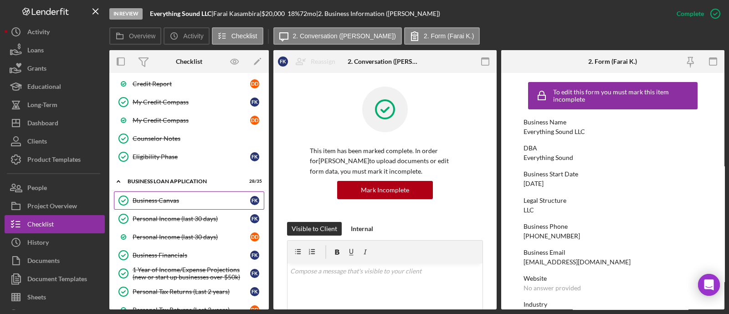
click at [173, 197] on div "Business Canvas" at bounding box center [192, 200] width 118 height 7
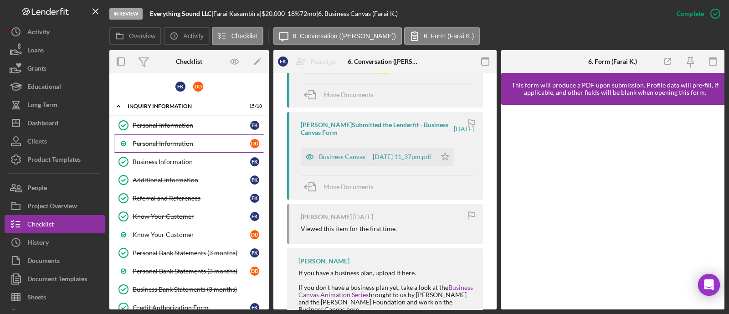
click at [165, 140] on div "Personal Information" at bounding box center [192, 143] width 118 height 7
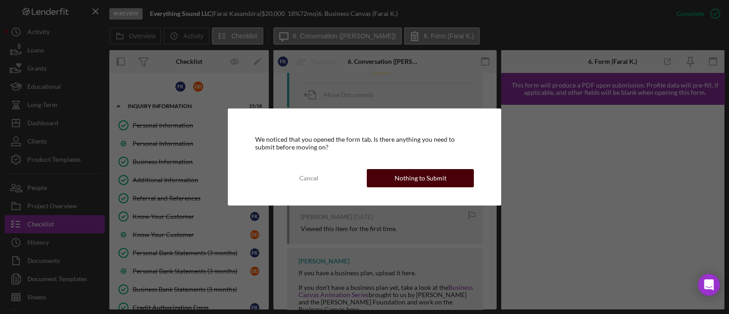
click at [409, 177] on div "Nothing to Submit" at bounding box center [420, 178] width 52 height 18
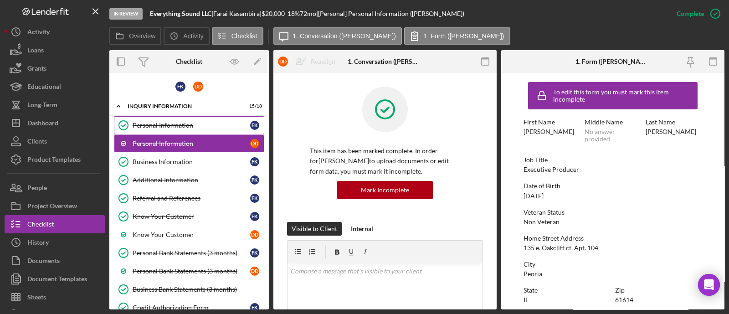
click at [223, 128] on div "Personal Information" at bounding box center [192, 125] width 118 height 7
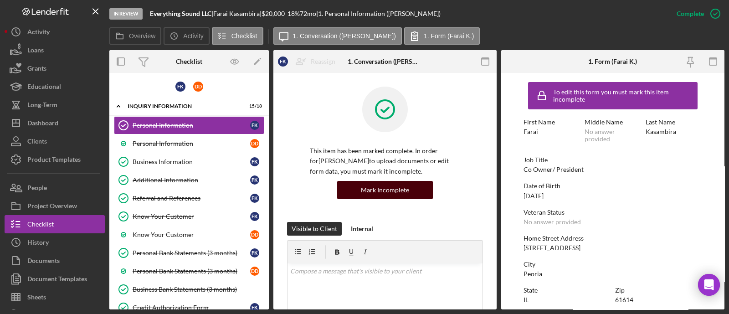
click at [404, 186] on div "Mark Incomplete" at bounding box center [385, 190] width 48 height 18
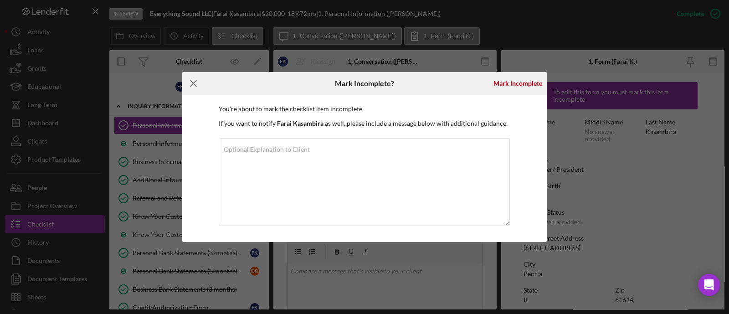
click at [196, 85] on icon "Icon/Menu Close" at bounding box center [193, 83] width 23 height 23
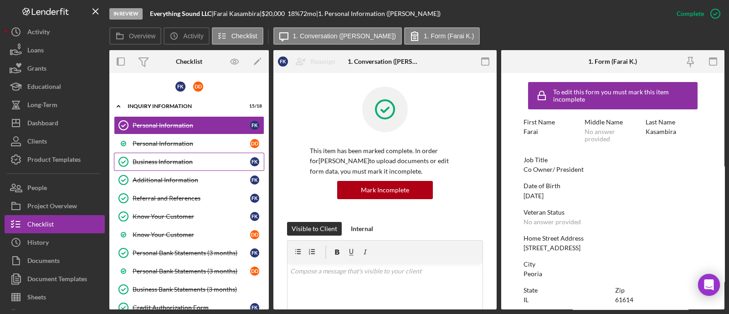
click at [187, 158] on div "Business Information" at bounding box center [192, 161] width 118 height 7
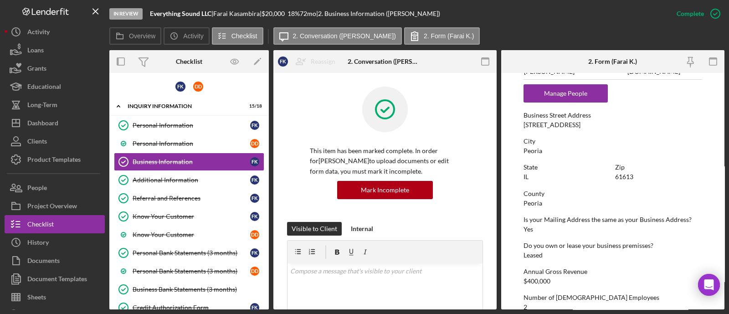
scroll to position [554, 0]
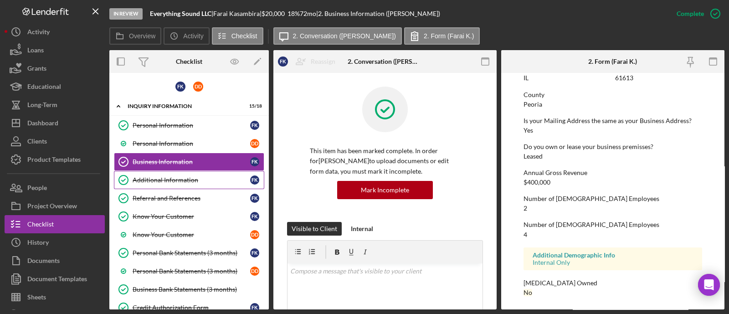
click at [180, 177] on div "Additional Information" at bounding box center [192, 179] width 118 height 7
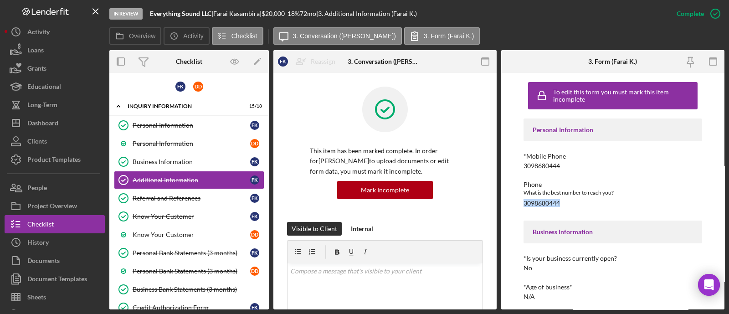
drag, startPoint x: 567, startPoint y: 202, endPoint x: 524, endPoint y: 204, distance: 42.9
click at [524, 204] on div "Phone What is the best number to reach you? [PHONE_NUMBER]" at bounding box center [612, 194] width 179 height 26
copy div "3098680444"
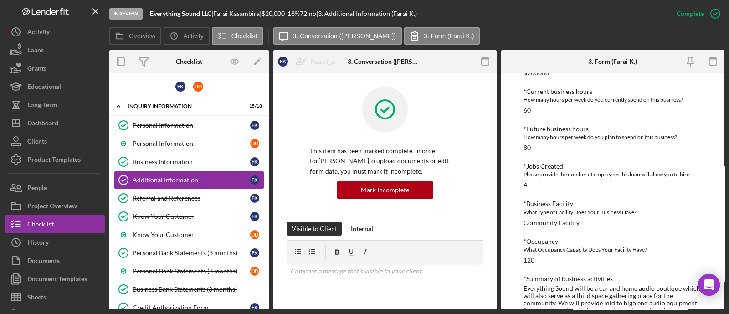
scroll to position [455, 0]
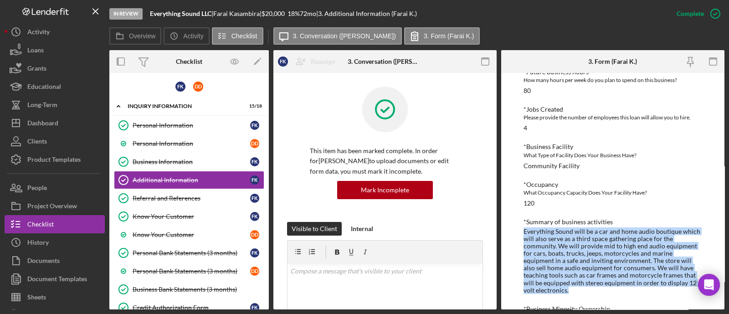
drag, startPoint x: 517, startPoint y: 232, endPoint x: 639, endPoint y: 288, distance: 133.7
click at [639, 288] on div "To edit this form you must mark this item incomplete Personal Information *Mobi…" at bounding box center [612, 191] width 223 height 236
copy div "Everything Sound will be a car and home audio boutique which will also serve as…"
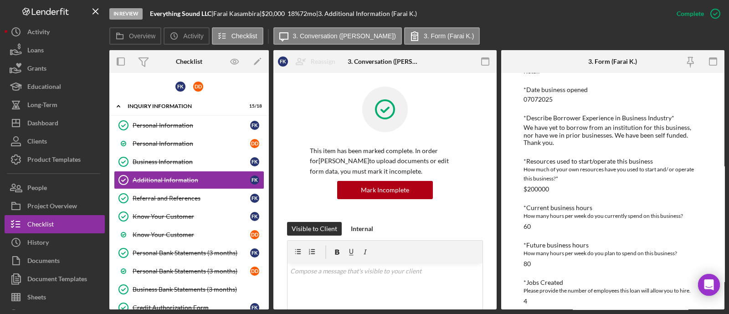
scroll to position [168, 0]
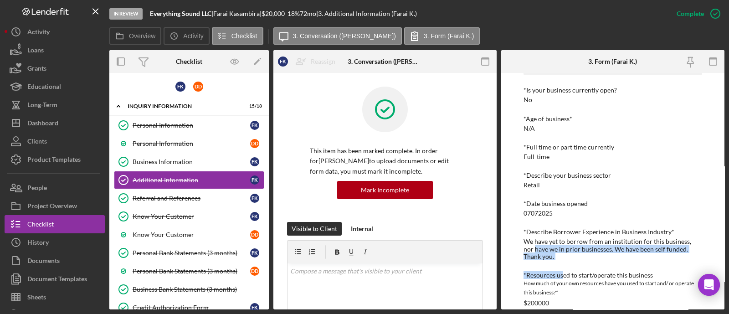
drag, startPoint x: 563, startPoint y: 261, endPoint x: 525, endPoint y: 250, distance: 39.2
click at [524, 250] on div "Personal Information *Mobile Phone [PHONE_NUMBER] Phone What is the best number…" at bounding box center [612, 293] width 179 height 687
click at [562, 262] on div "Personal Information *Mobile Phone [PHONE_NUMBER] Phone What is the best number…" at bounding box center [612, 293] width 179 height 687
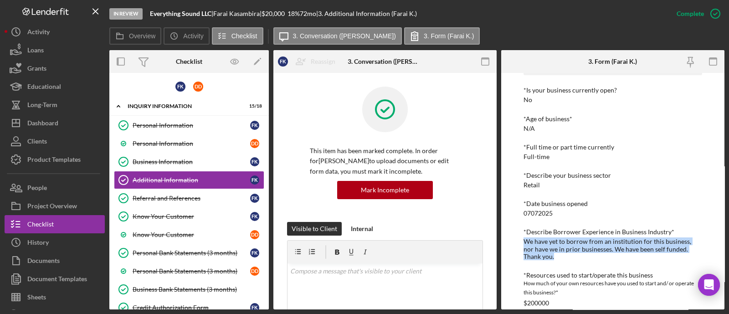
drag, startPoint x: 555, startPoint y: 259, endPoint x: 520, endPoint y: 240, distance: 39.7
click at [520, 240] on div "To edit this form you must mark this item incomplete Personal Information *Mobi…" at bounding box center [612, 191] width 223 height 236
copy div "We have yet to borrow from an institution for this business, nor have we in pri…"
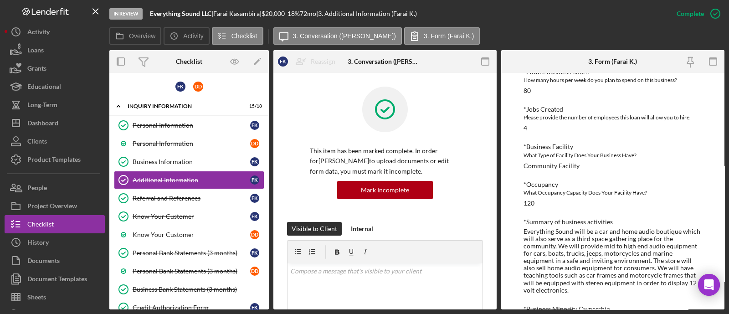
scroll to position [510, 0]
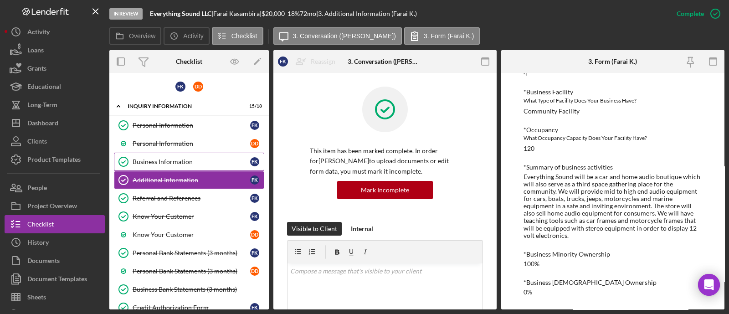
click at [165, 163] on div "Business Information" at bounding box center [192, 161] width 118 height 7
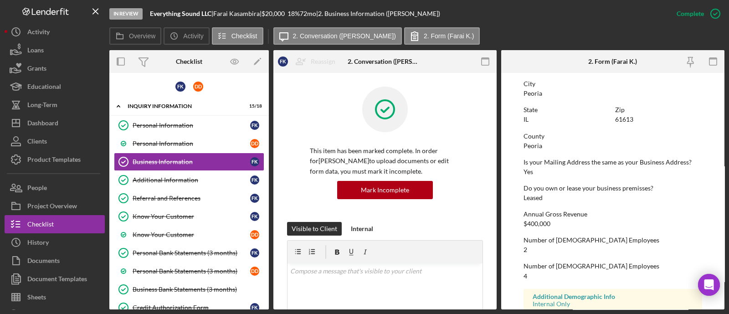
scroll to position [455, 0]
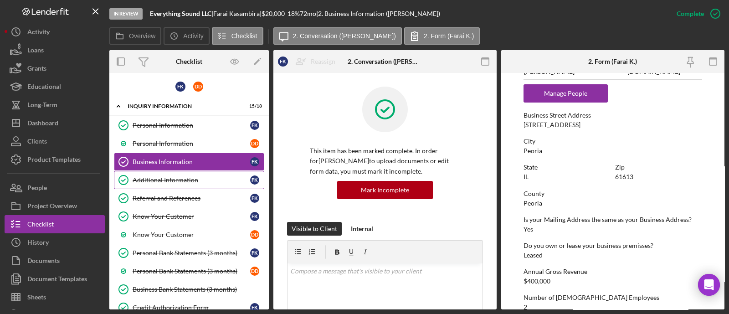
click at [156, 177] on div "Additional Information" at bounding box center [192, 179] width 118 height 7
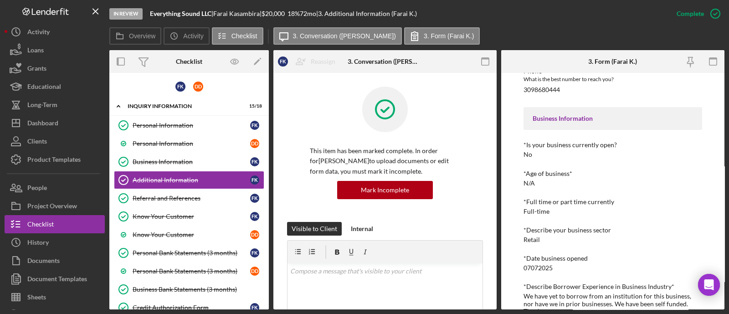
scroll to position [171, 0]
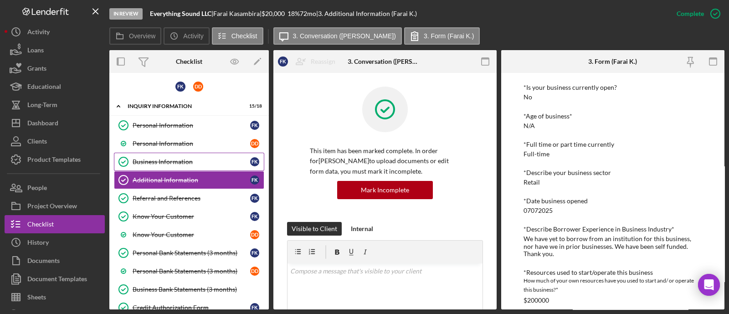
click at [160, 158] on div "Business Information" at bounding box center [192, 161] width 118 height 7
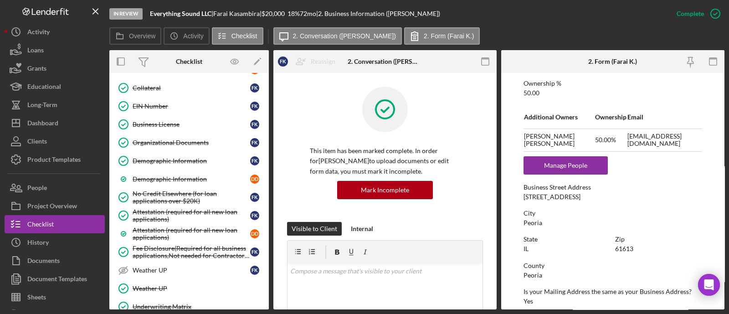
scroll to position [993, 0]
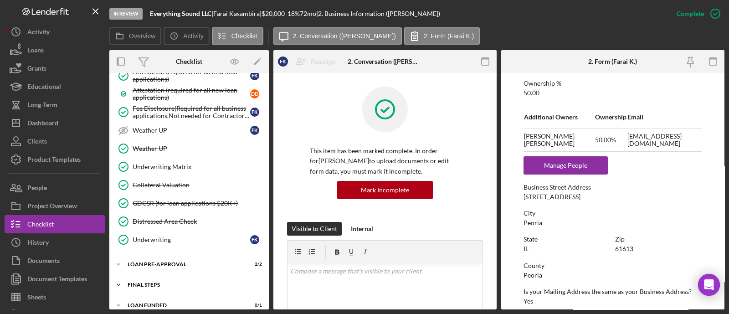
click at [156, 282] on div "FINAL STEPS" at bounding box center [193, 284] width 130 height 5
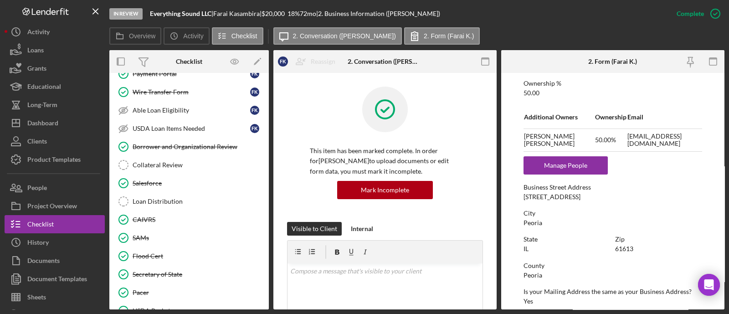
scroll to position [1341, 0]
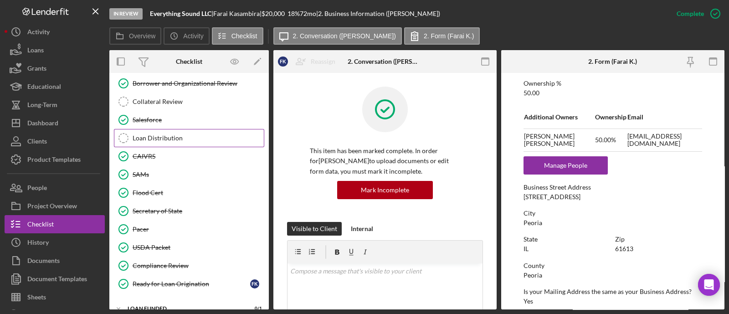
click at [159, 134] on div "Loan Distribution" at bounding box center [198, 137] width 131 height 7
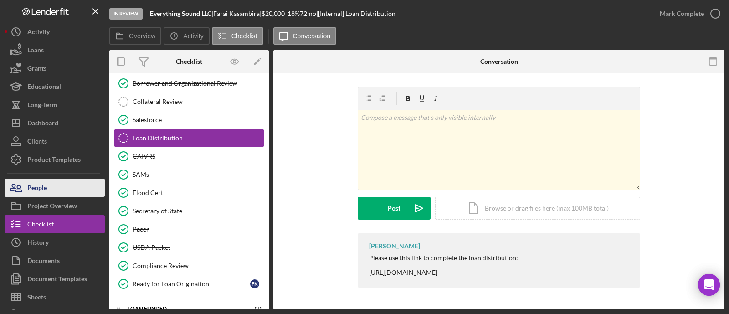
scroll to position [1341, 0]
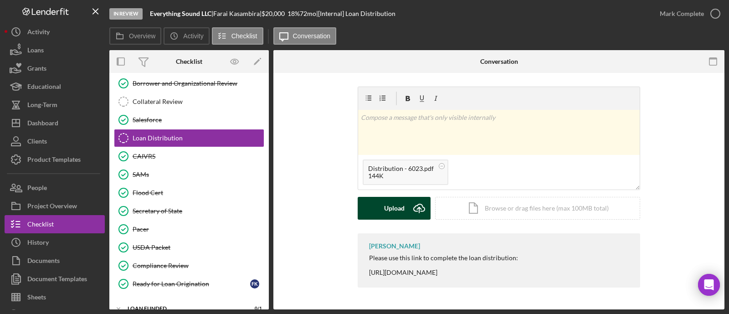
click at [386, 207] on div "Upload" at bounding box center [394, 208] width 20 height 23
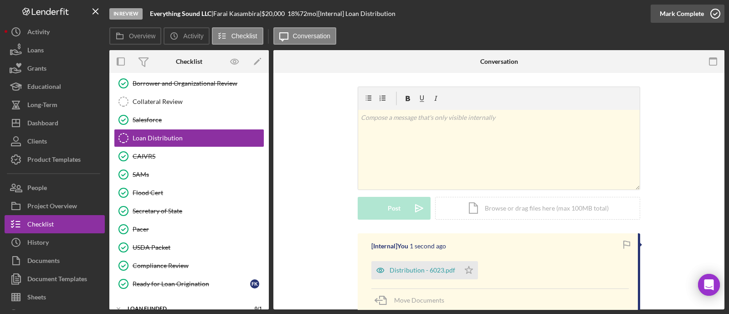
click at [692, 14] on div "Mark Complete" at bounding box center [681, 14] width 44 height 18
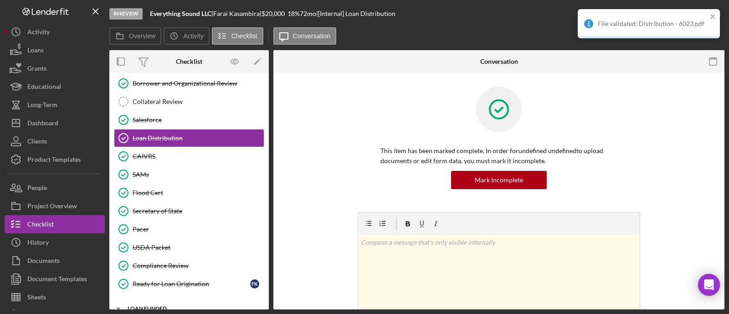
click at [212, 300] on div "Icon/Expander LOAN FUNDED 0 / 1" at bounding box center [188, 308] width 159 height 18
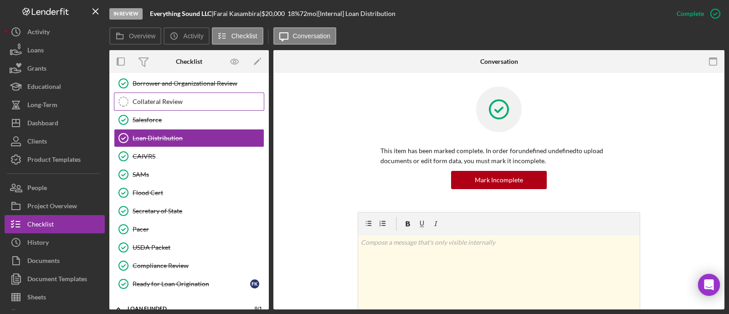
click at [180, 98] on div "Collateral Review" at bounding box center [198, 101] width 131 height 7
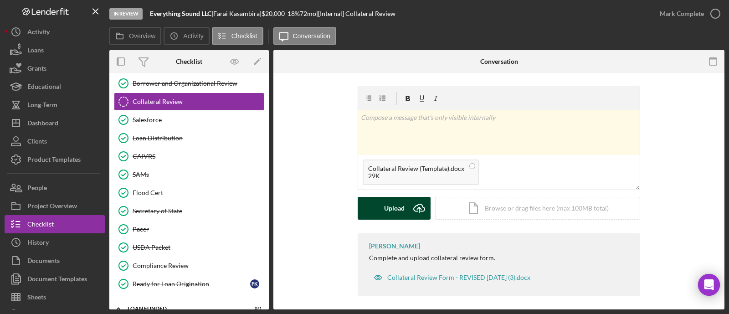
click at [391, 212] on div "Upload" at bounding box center [394, 208] width 20 height 23
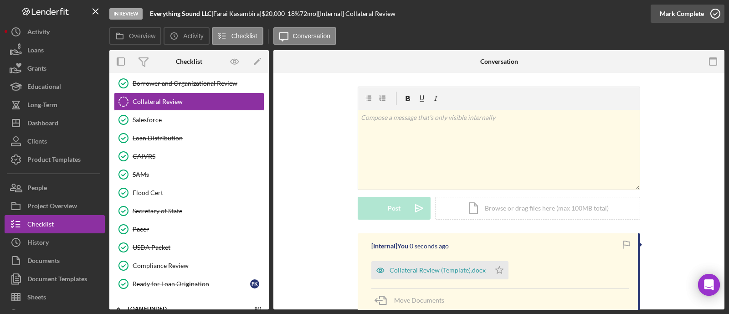
click at [684, 11] on div "Mark Complete" at bounding box center [681, 14] width 44 height 18
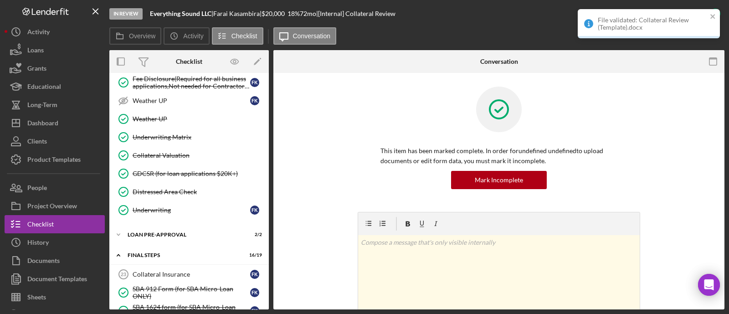
scroll to position [909, 0]
